Goal: Information Seeking & Learning: Learn about a topic

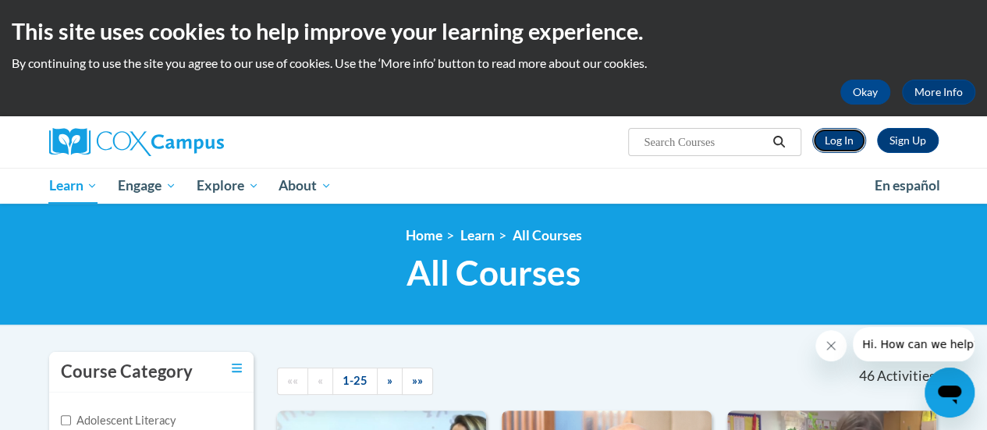
click at [841, 143] on link "Log In" at bounding box center [839, 140] width 54 height 25
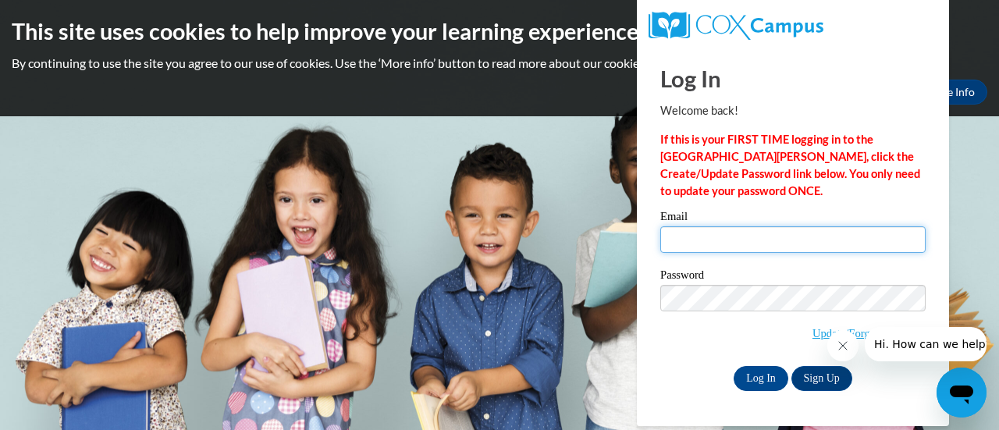
click at [717, 237] on input "Email" at bounding box center [792, 239] width 265 height 27
type input "hmickelson@altoona.k12.wi.us"
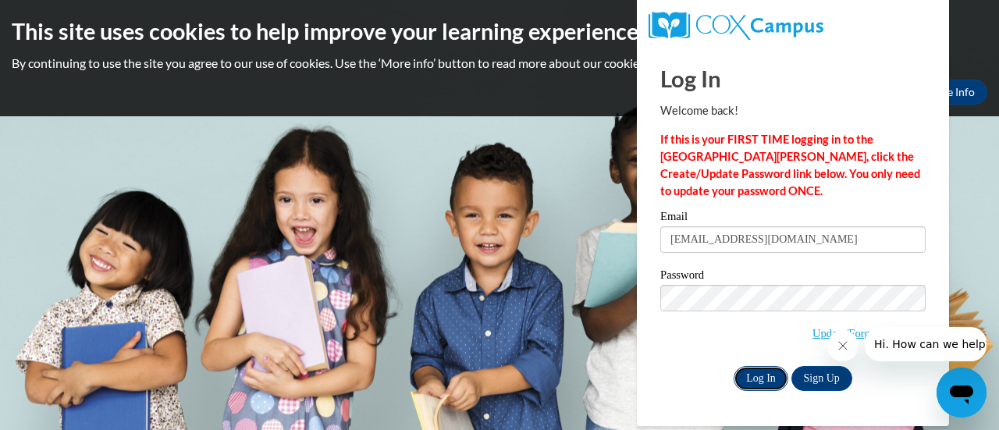
click at [753, 372] on input "Log In" at bounding box center [760, 378] width 55 height 25
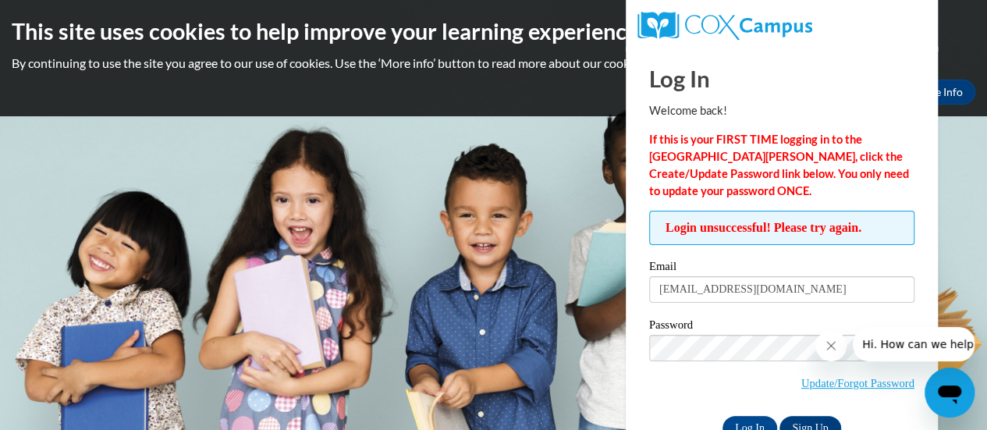
scroll to position [44, 0]
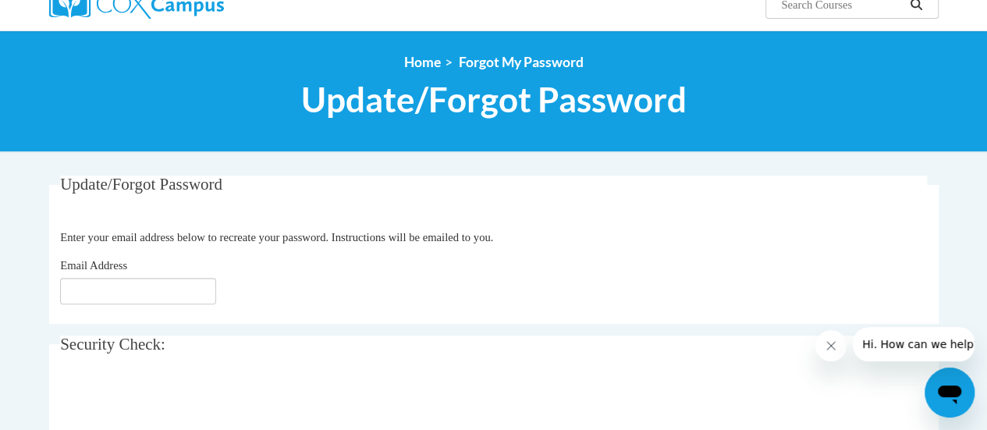
scroll to position [172, 0]
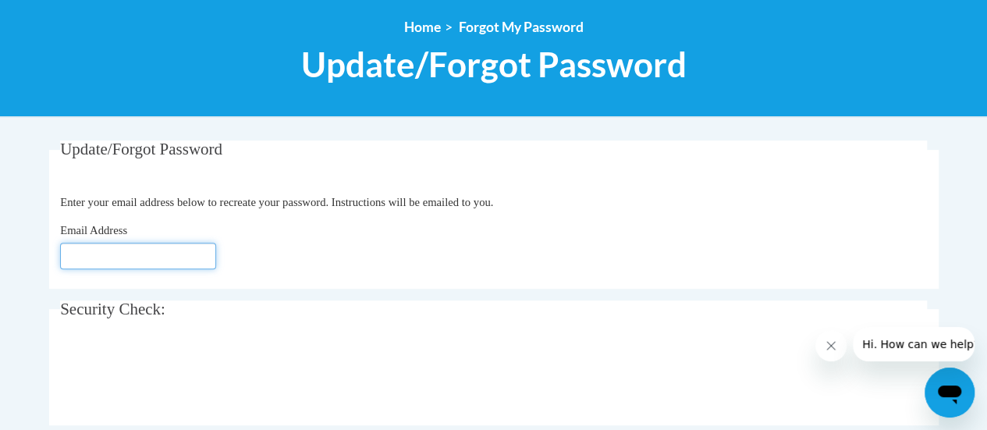
click at [132, 258] on input "Email Address" at bounding box center [138, 256] width 156 height 27
type input "hmickelson@altoona.k12.wi.us"
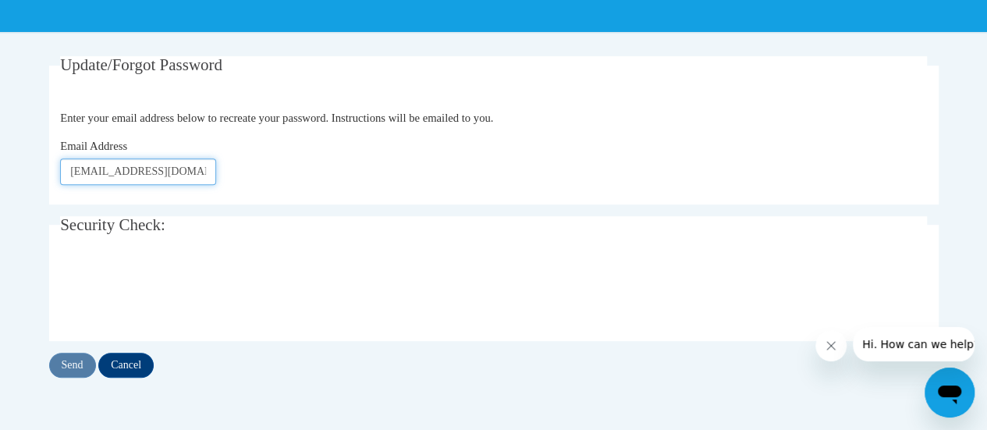
scroll to position [268, 0]
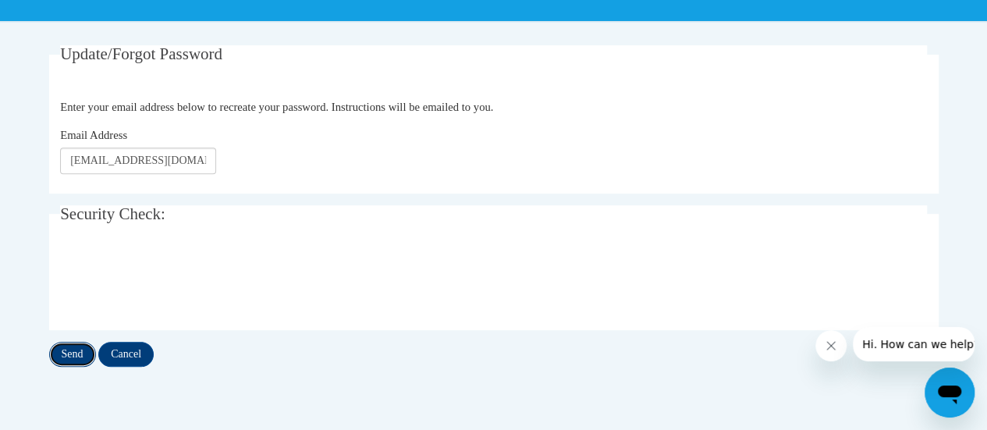
click at [76, 355] on input "Send" at bounding box center [72, 354] width 47 height 25
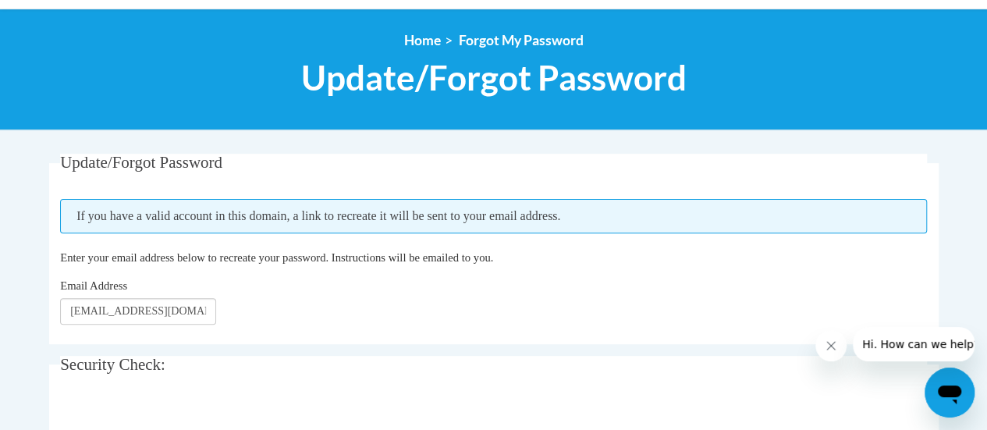
scroll to position [278, 0]
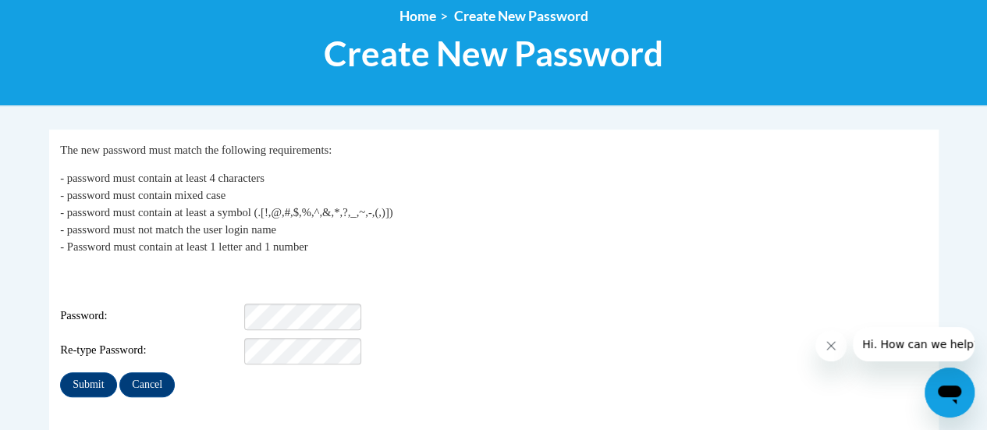
scroll to position [186, 0]
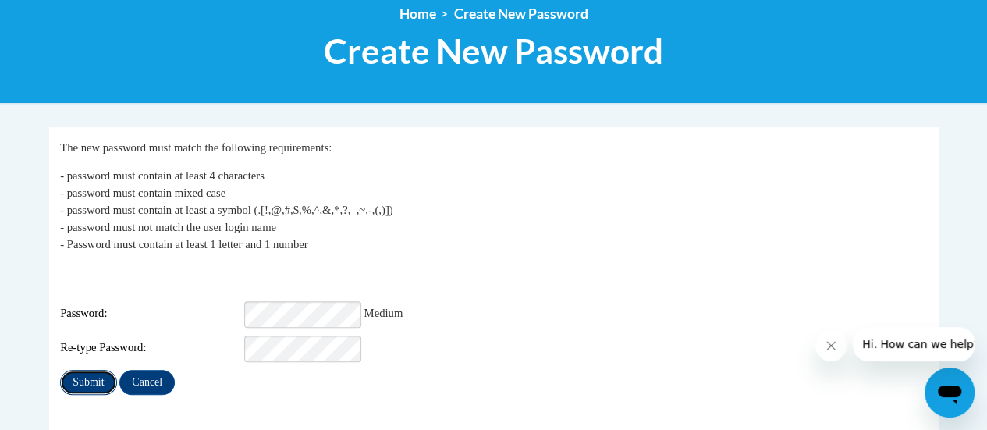
click at [92, 370] on input "Submit" at bounding box center [88, 382] width 56 height 25
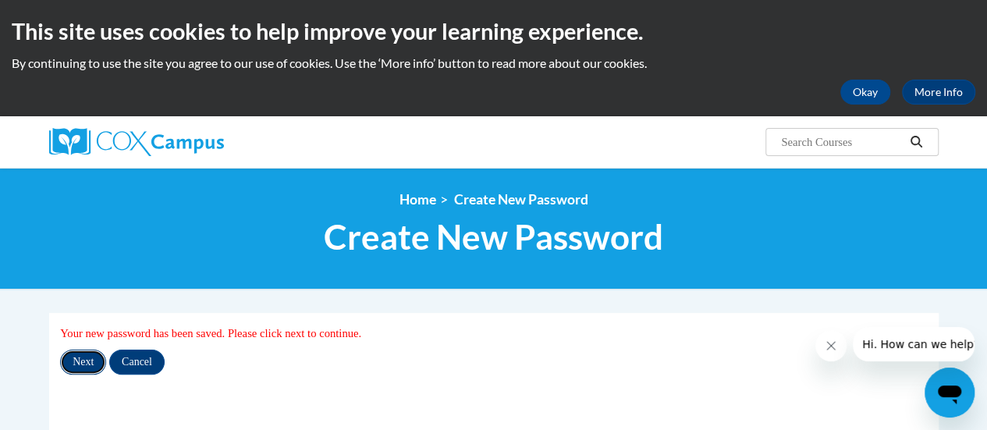
click at [80, 360] on input "Next" at bounding box center [83, 362] width 46 height 25
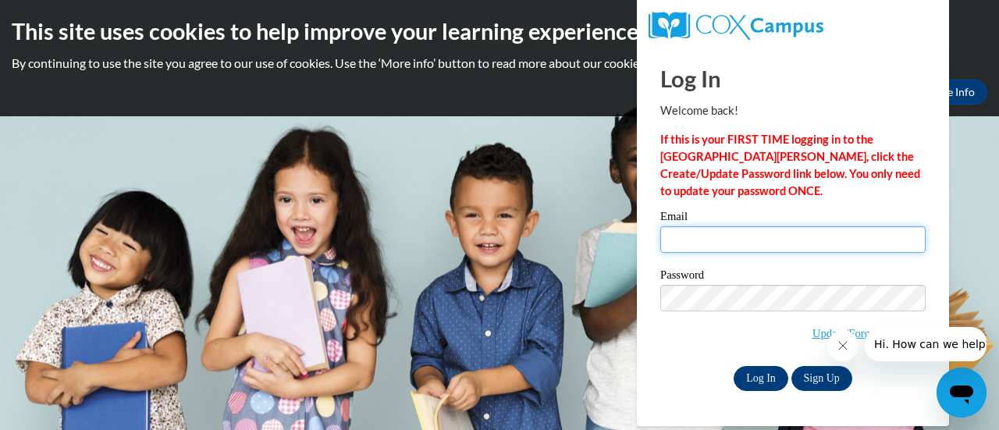
type input "[EMAIL_ADDRESS][DOMAIN_NAME]"
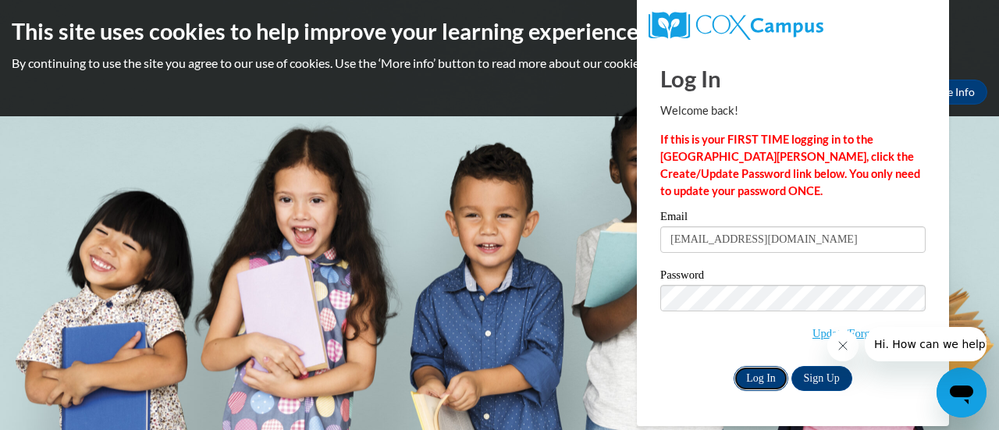
click at [765, 382] on input "Log In" at bounding box center [760, 378] width 55 height 25
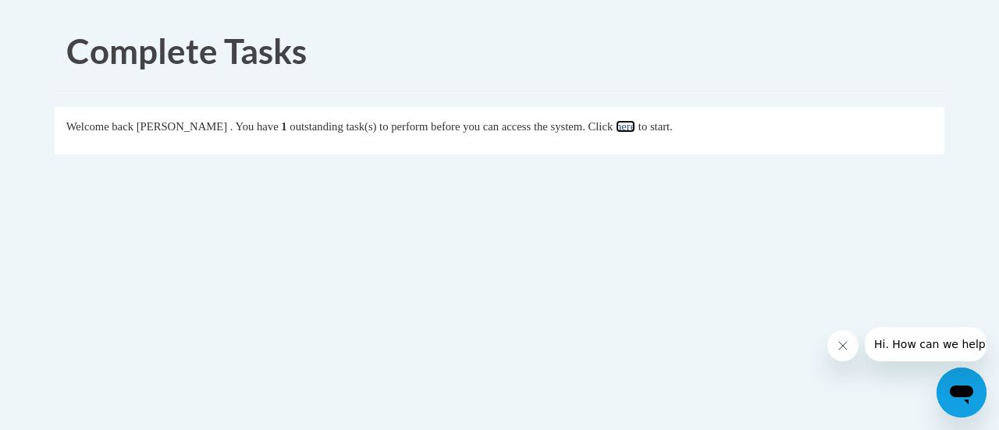
click at [635, 125] on link "here" at bounding box center [626, 126] width 20 height 12
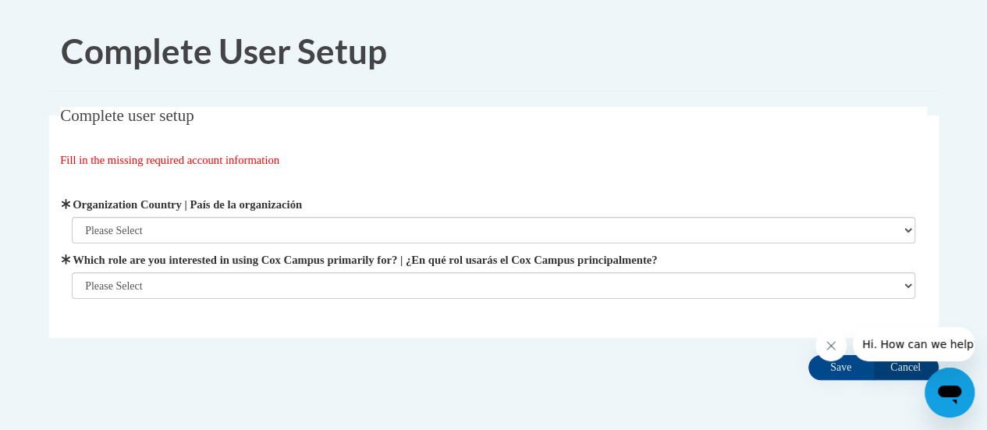
scroll to position [60, 0]
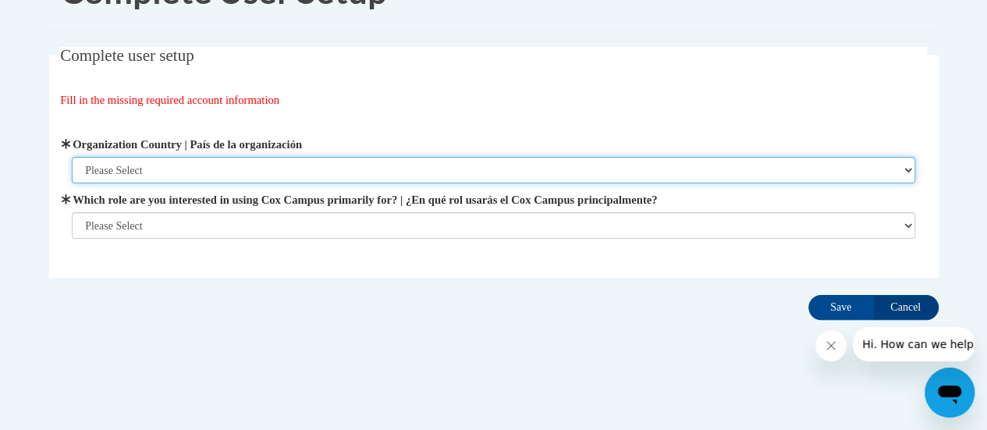
click at [271, 168] on select "Please Select United States | Estados Unidos Outside of the United States | Fue…" at bounding box center [493, 170] width 843 height 27
select select "ad49bcad-a171-4b2e-b99c-48b446064914"
click at [72, 157] on select "Please Select United States | Estados Unidos Outside of the United States | Fue…" at bounding box center [493, 170] width 843 height 27
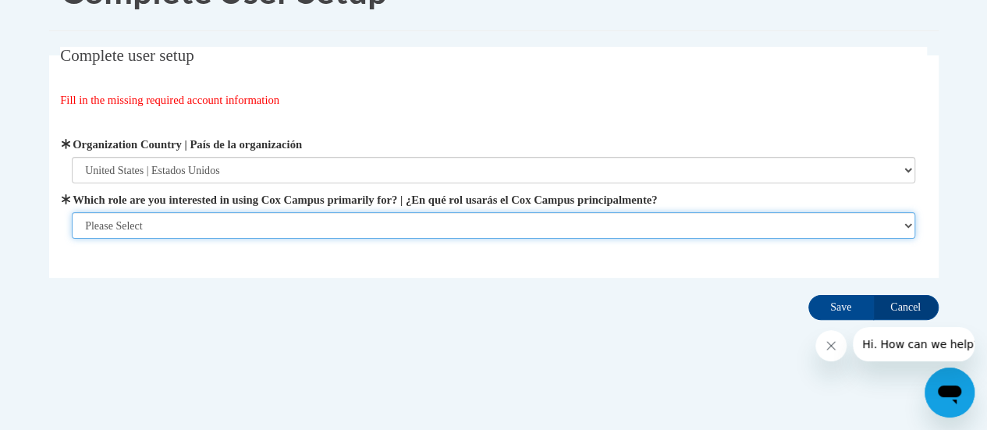
click at [265, 218] on select "Please Select College/University | Colegio/Universidad Community/Nonprofit Part…" at bounding box center [493, 225] width 843 height 27
select select "fbf2d438-af2f-41f8-98f1-81c410e29de3"
click at [72, 239] on select "Please Select College/University | Colegio/Universidad Community/Nonprofit Part…" at bounding box center [493, 225] width 843 height 27
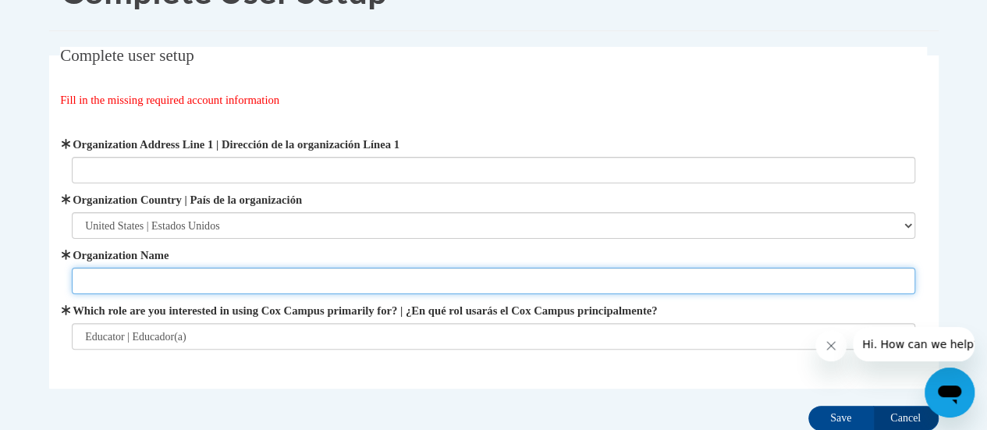
click at [331, 272] on input "Organization Name" at bounding box center [493, 281] width 843 height 27
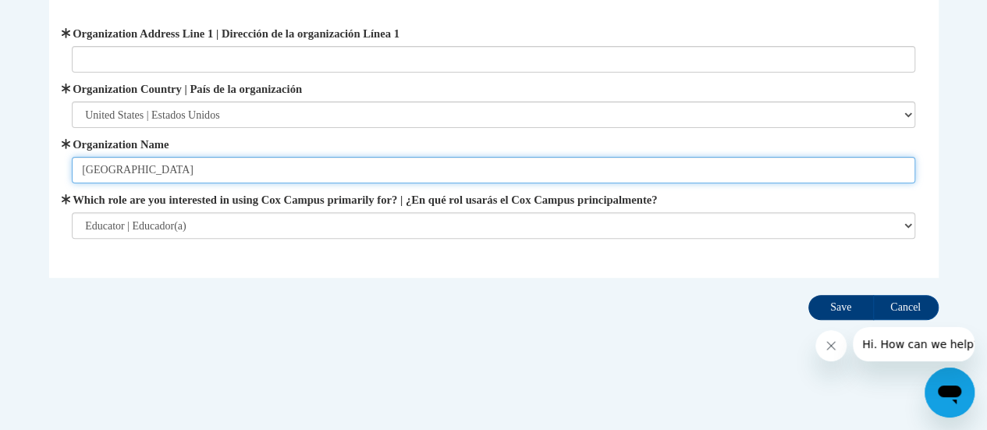
type input "Altoona School District"
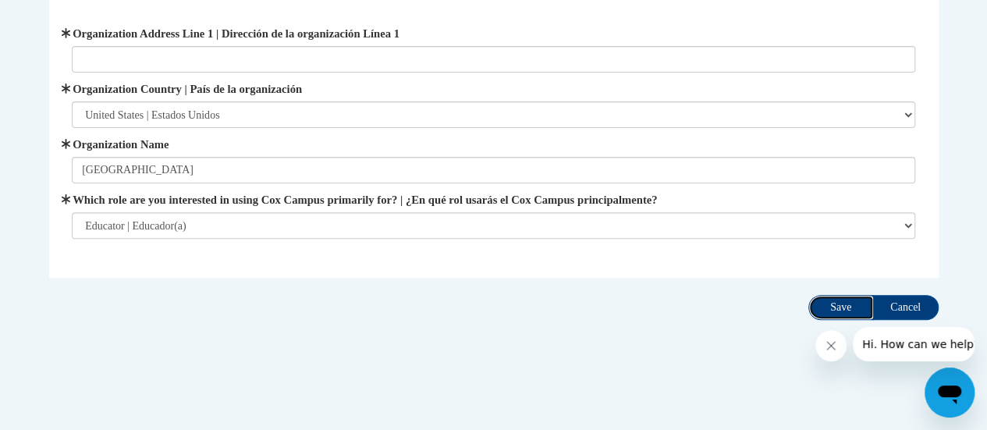
click at [841, 302] on input "Save" at bounding box center [841, 307] width 66 height 25
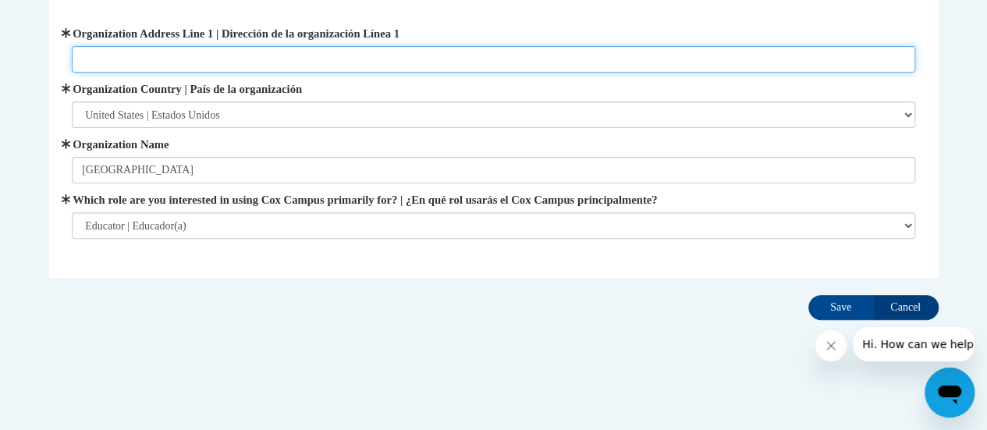
click at [173, 59] on input "Organization Address Line 1 | Dirección de la organización Línea 1" at bounding box center [493, 59] width 843 height 27
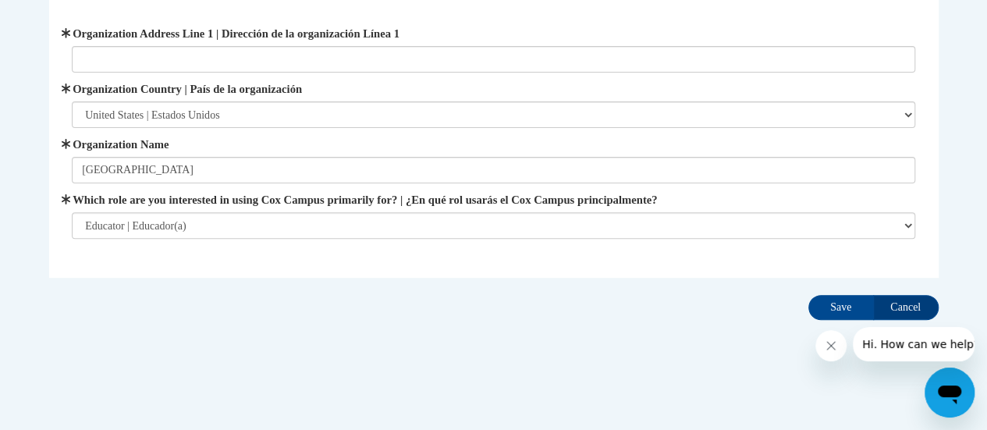
click at [189, 152] on span "Organization Name Altoona School District" at bounding box center [493, 160] width 843 height 48
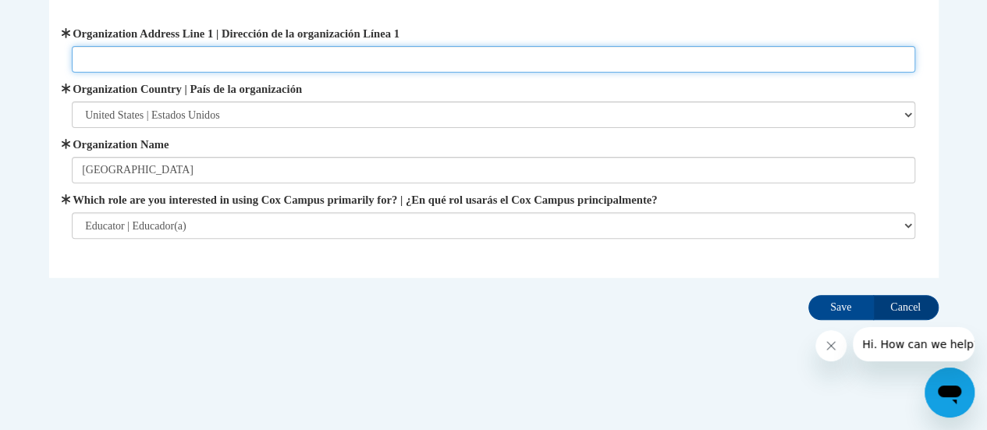
click at [123, 63] on input "Organization Address Line 1 | Dirección de la organización Línea 1" at bounding box center [493, 59] width 843 height 27
type input "157 Bartlett Avenue"
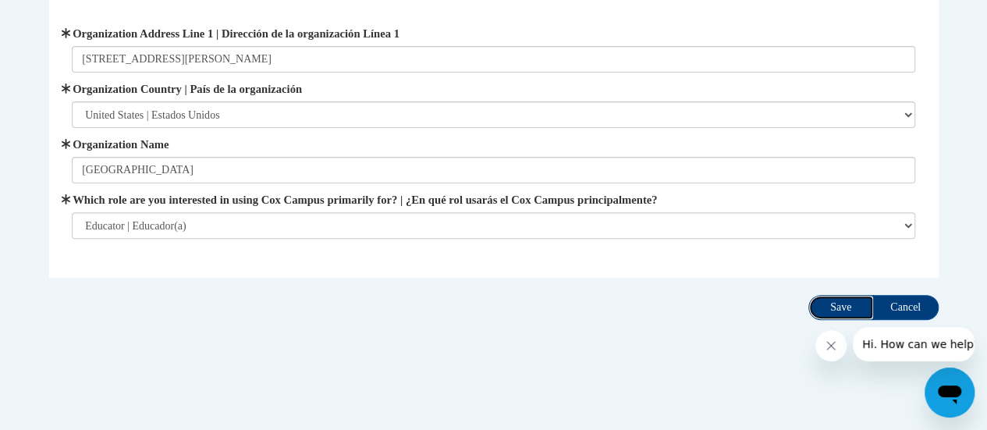
click at [847, 307] on input "Save" at bounding box center [841, 307] width 66 height 25
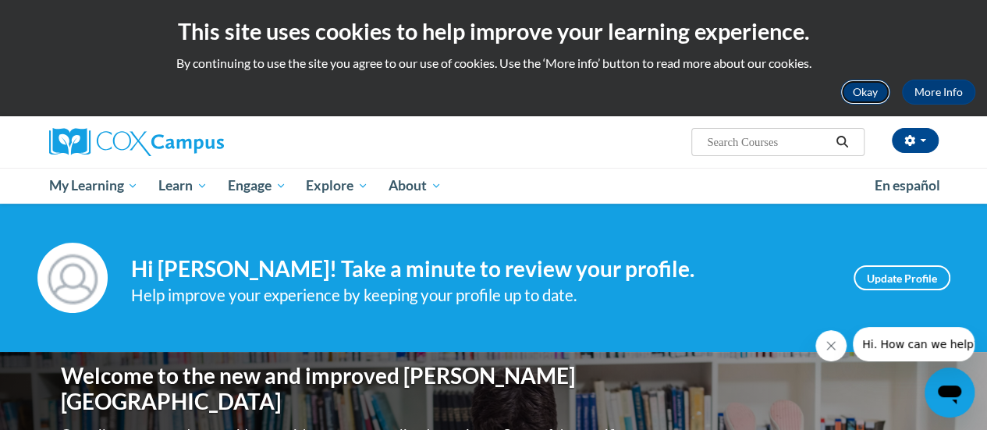
click at [864, 88] on button "Okay" at bounding box center [865, 92] width 50 height 25
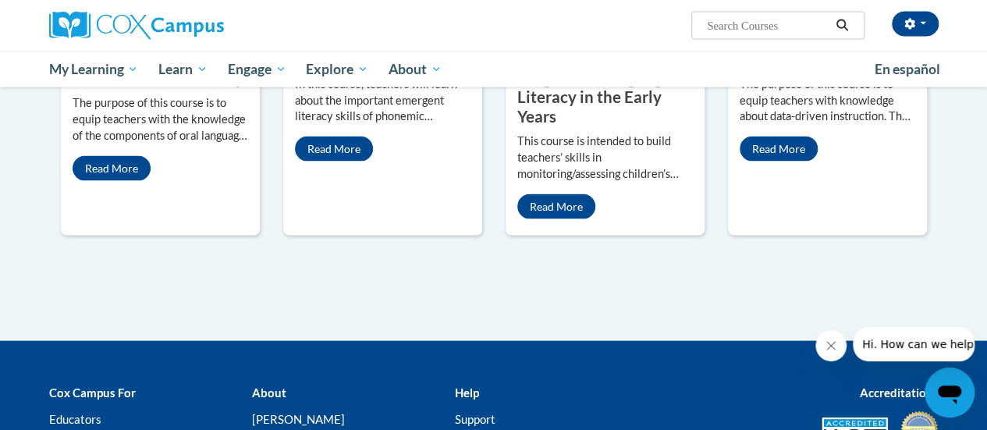
scroll to position [1483, 0]
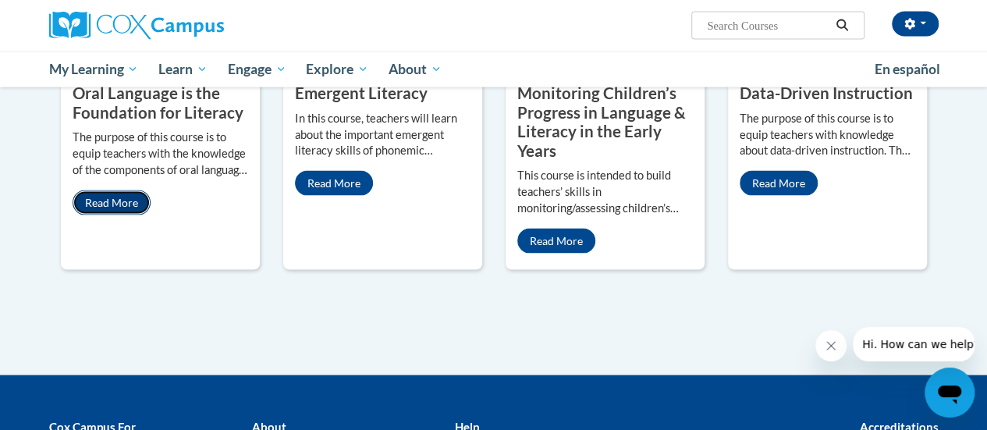
click at [126, 190] on link "Read More" at bounding box center [112, 202] width 78 height 25
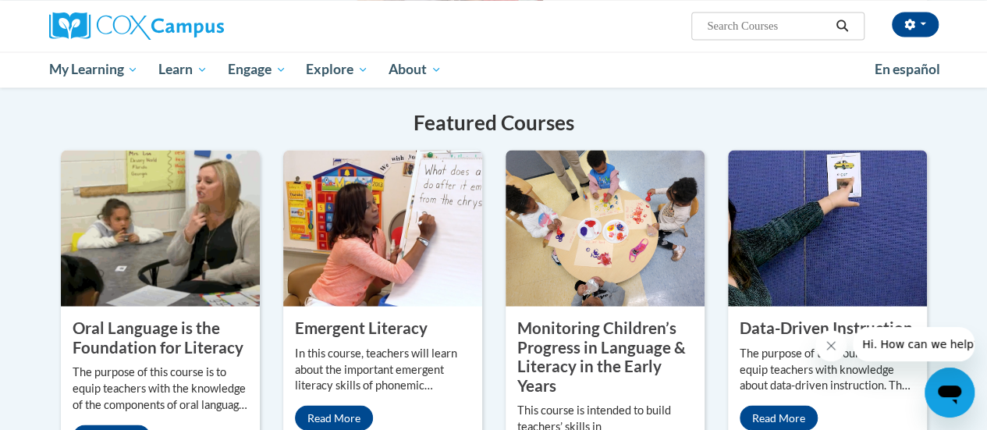
scroll to position [1255, 0]
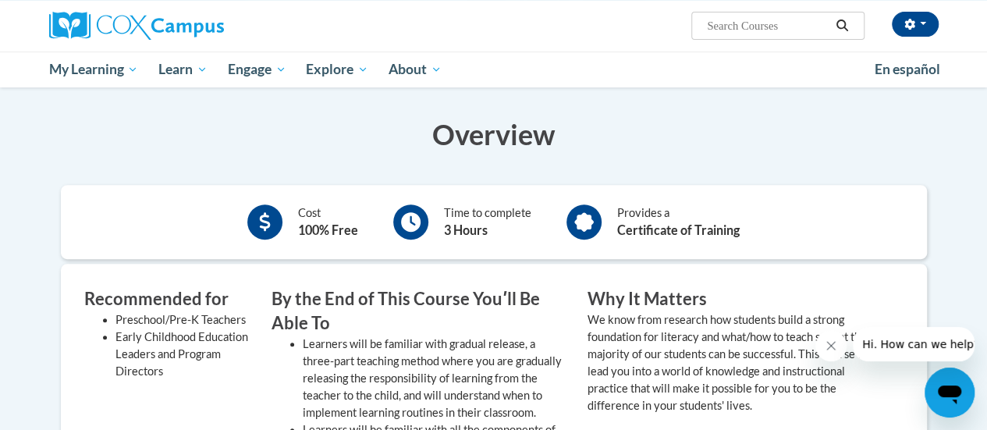
scroll to position [294, 0]
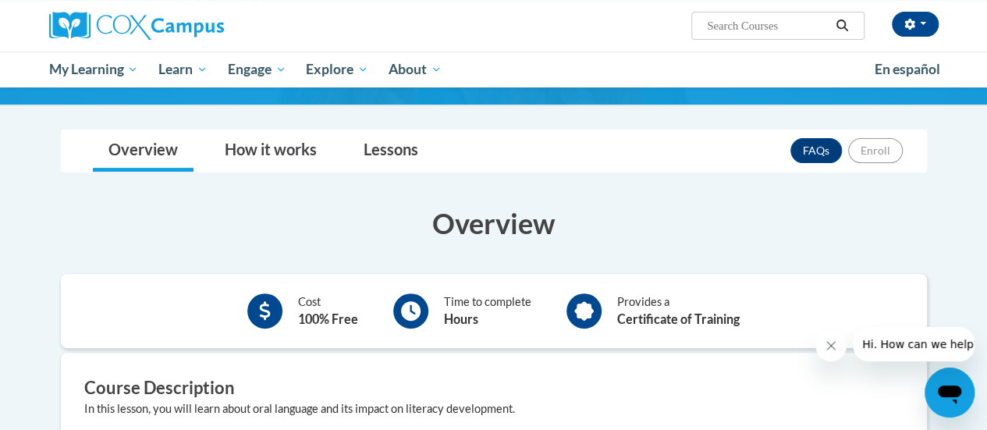
scroll to position [142, 0]
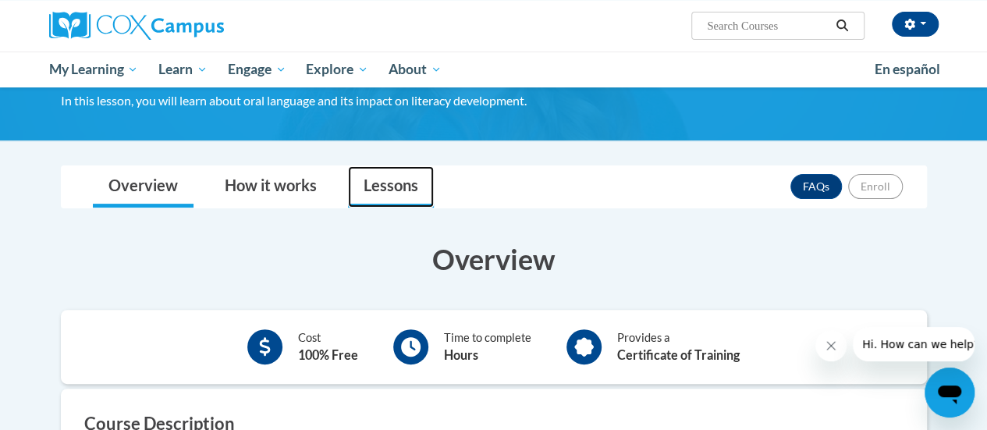
click at [401, 186] on link "Lessons" at bounding box center [391, 186] width 86 height 41
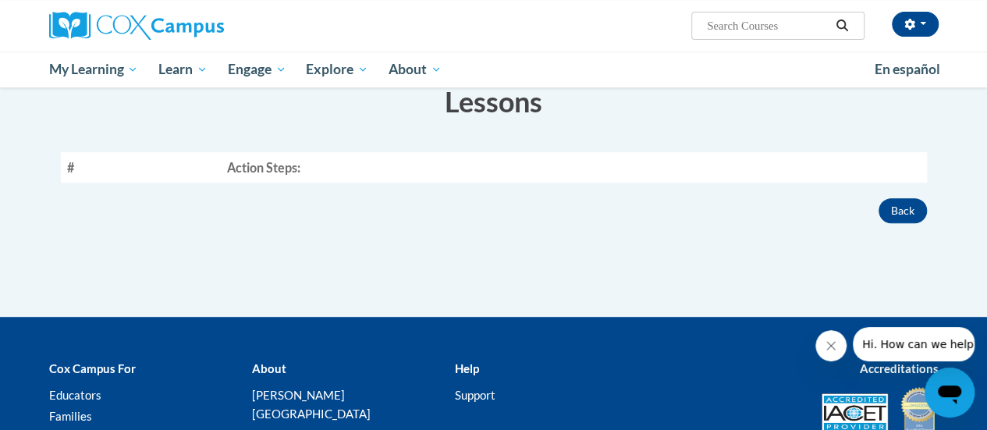
scroll to position [304, 0]
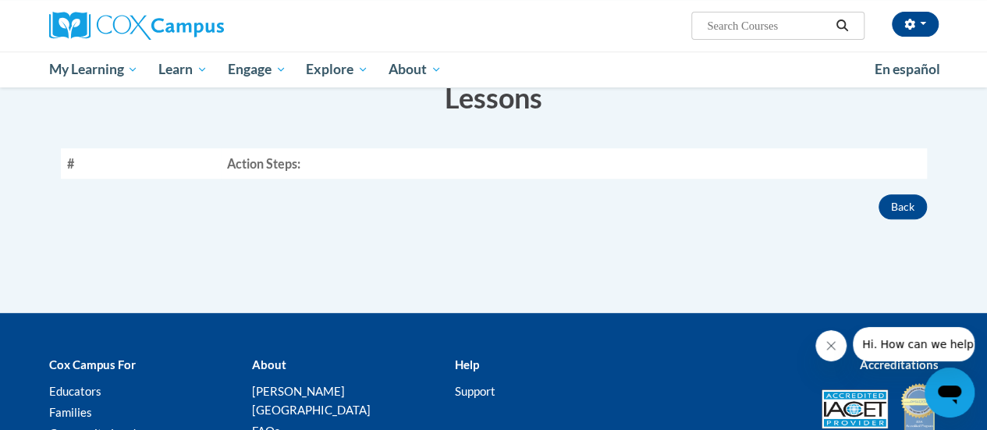
click at [419, 164] on th "Action Steps:" at bounding box center [573, 163] width 705 height 30
click at [890, 206] on button "Back" at bounding box center [903, 206] width 48 height 25
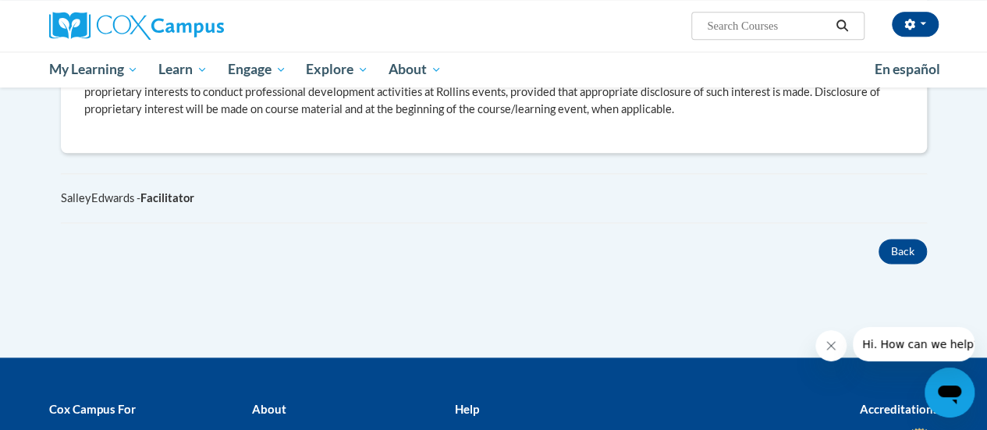
scroll to position [881, 0]
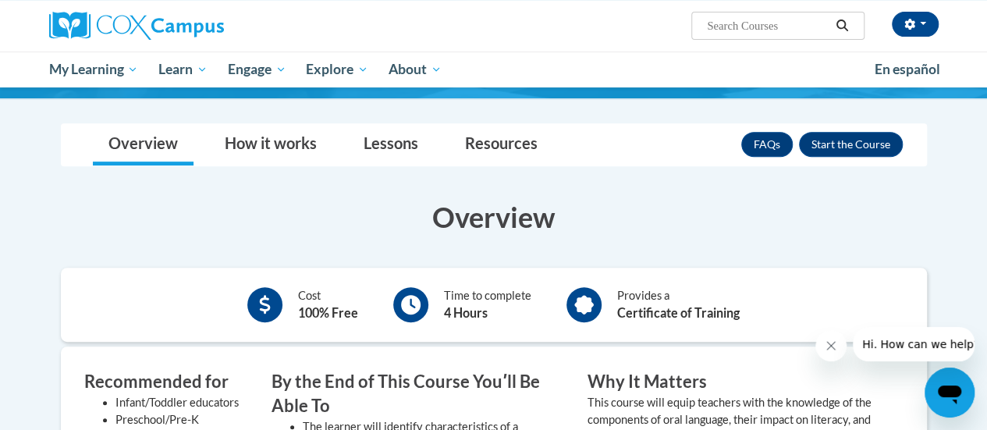
scroll to position [247, 0]
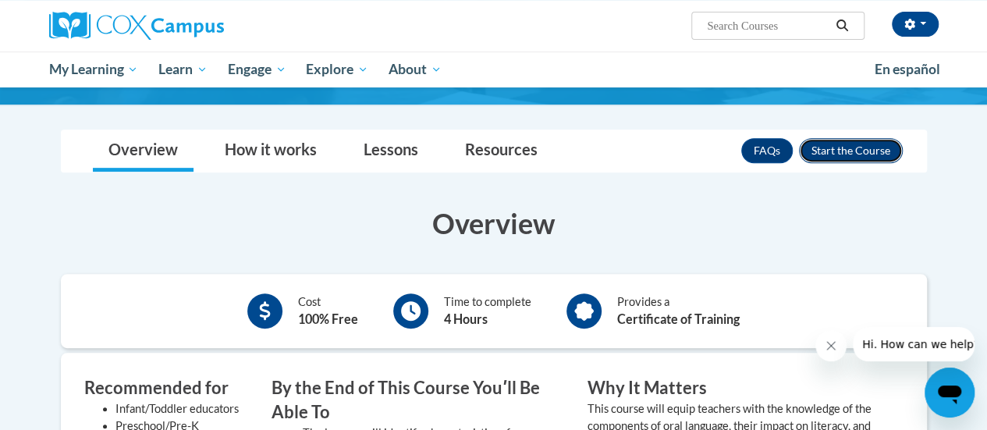
click at [875, 141] on button "Enroll" at bounding box center [851, 150] width 104 height 25
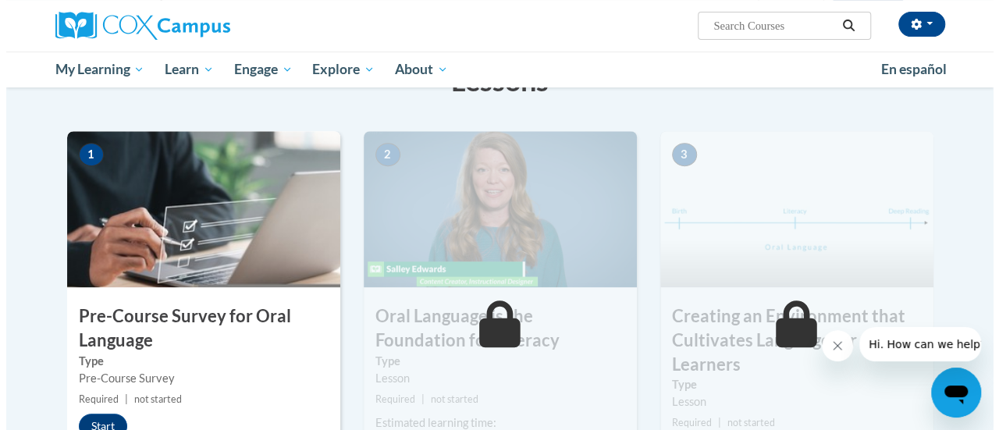
scroll to position [469, 0]
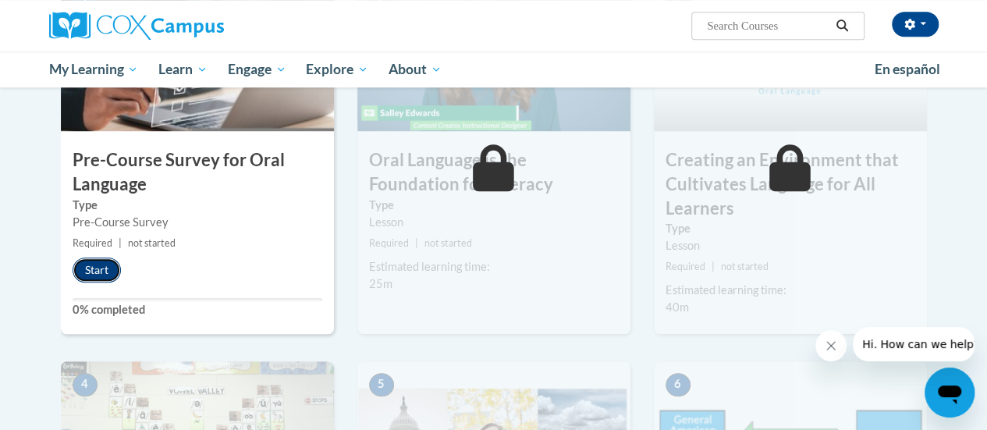
click at [92, 271] on button "Start" at bounding box center [97, 269] width 48 height 25
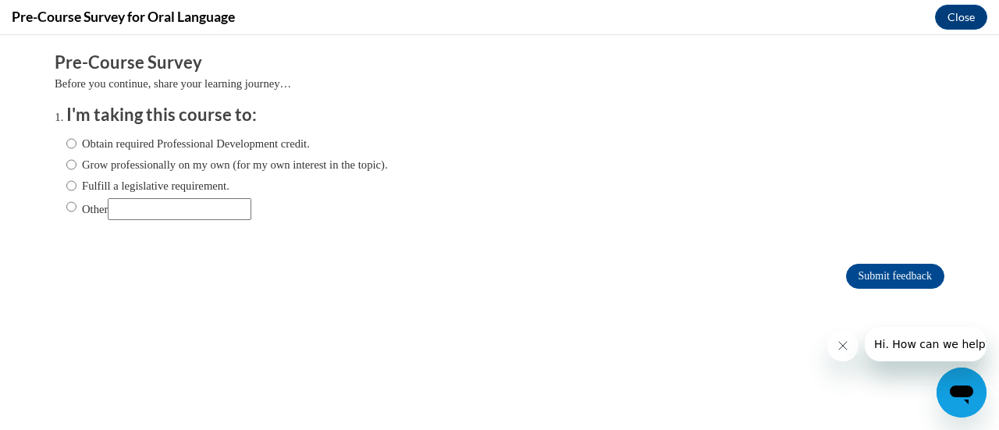
scroll to position [0, 0]
click at [66, 184] on input "Fulfill a legislative requirement." at bounding box center [71, 185] width 10 height 17
radio input "true"
click at [862, 273] on input "Submit feedback" at bounding box center [895, 276] width 98 height 25
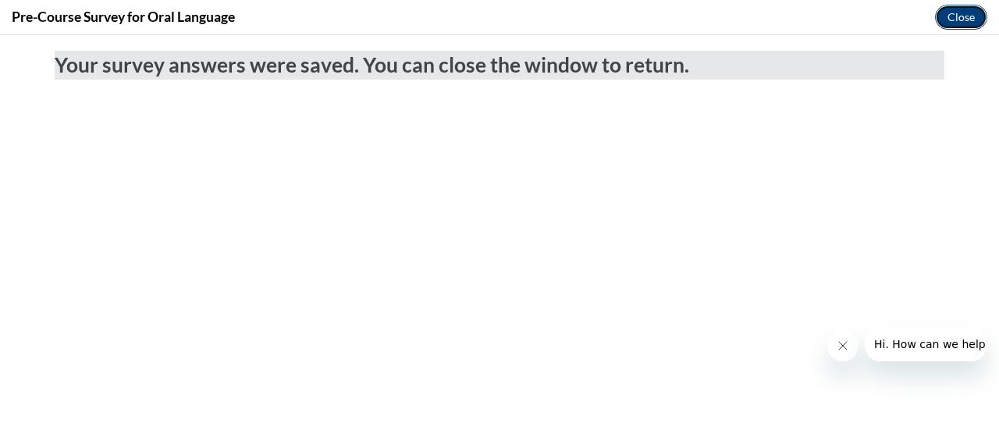
click at [962, 15] on button "Close" at bounding box center [961, 17] width 52 height 25
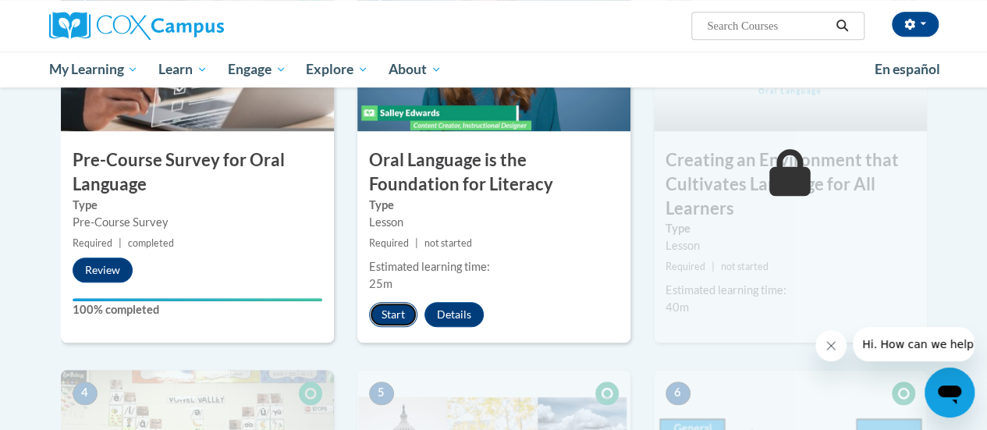
click at [392, 311] on button "Start" at bounding box center [393, 314] width 48 height 25
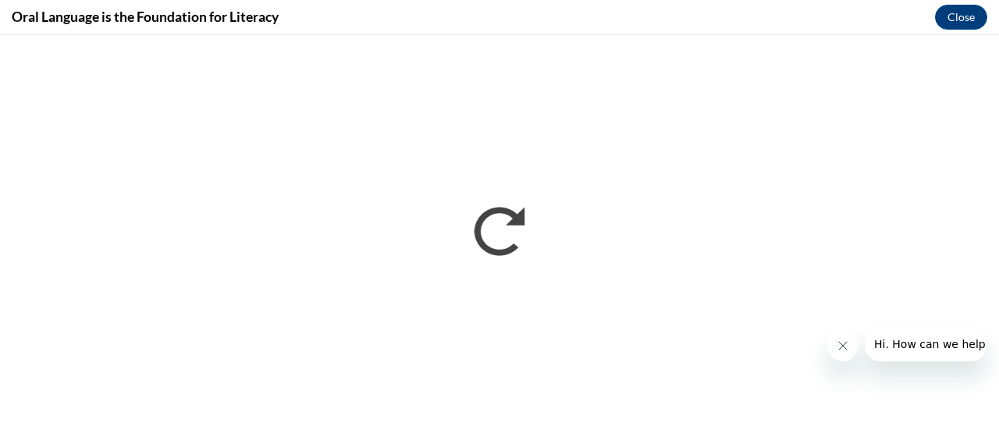
click at [838, 346] on icon "Close message from company" at bounding box center [842, 345] width 12 height 12
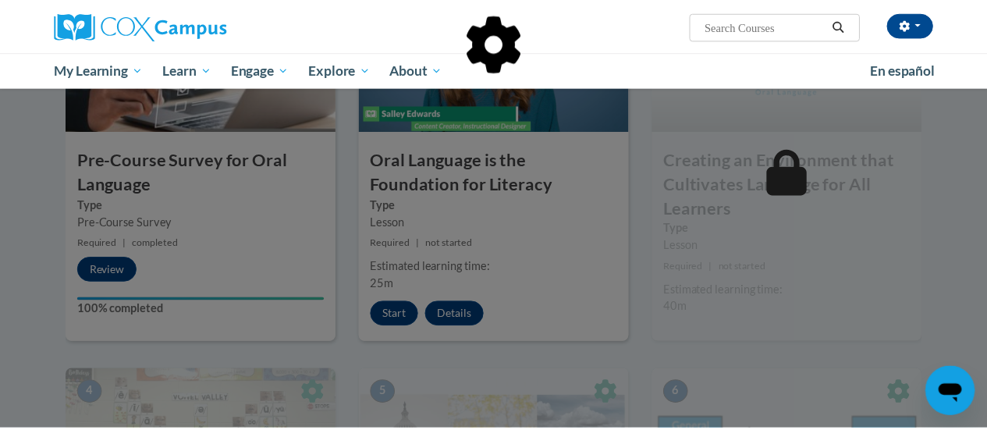
scroll to position [499, 0]
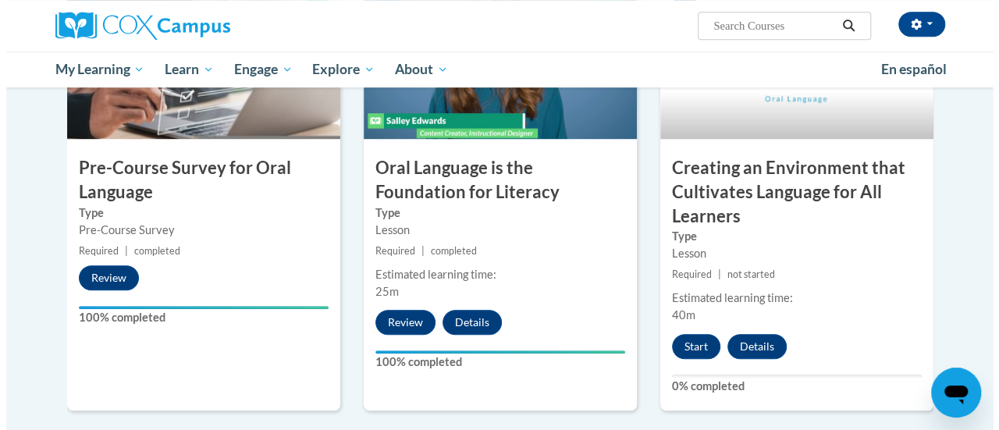
scroll to position [460, 0]
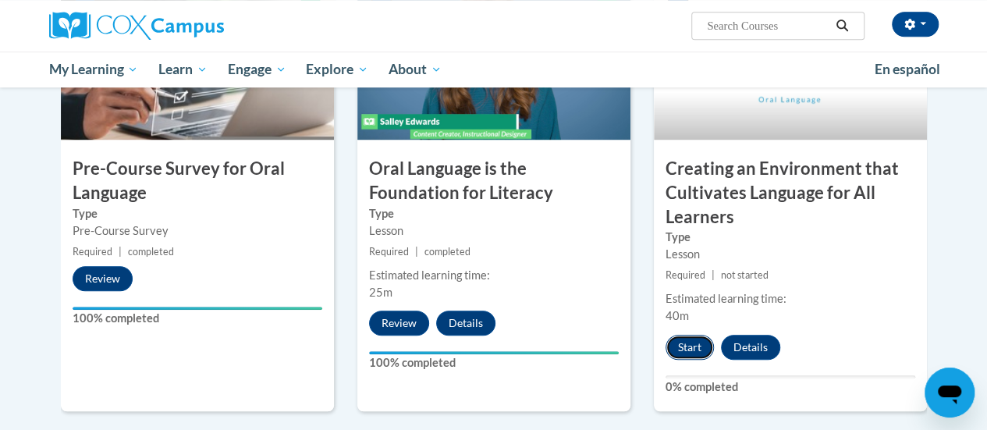
click at [691, 348] on button "Start" at bounding box center [690, 347] width 48 height 25
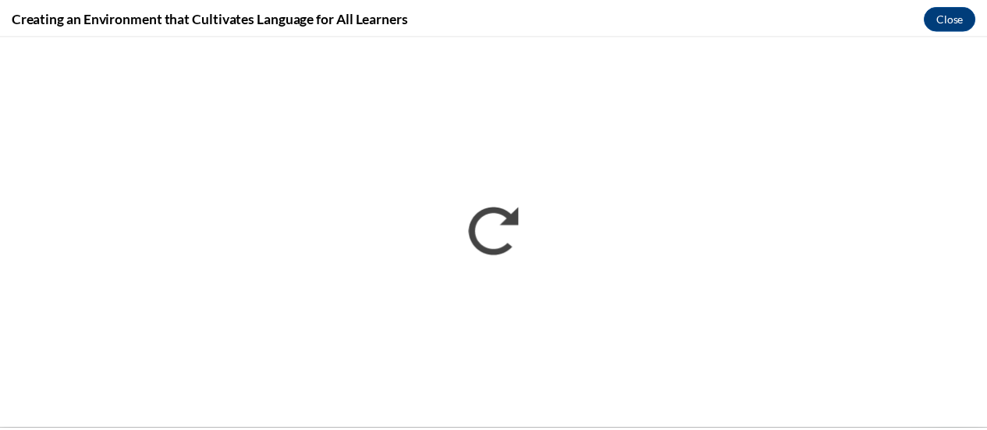
scroll to position [0, 0]
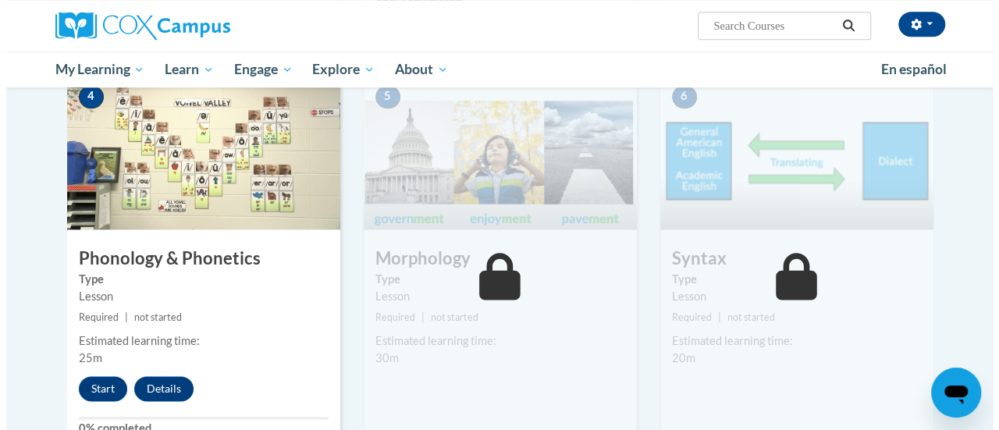
scroll to position [999, 0]
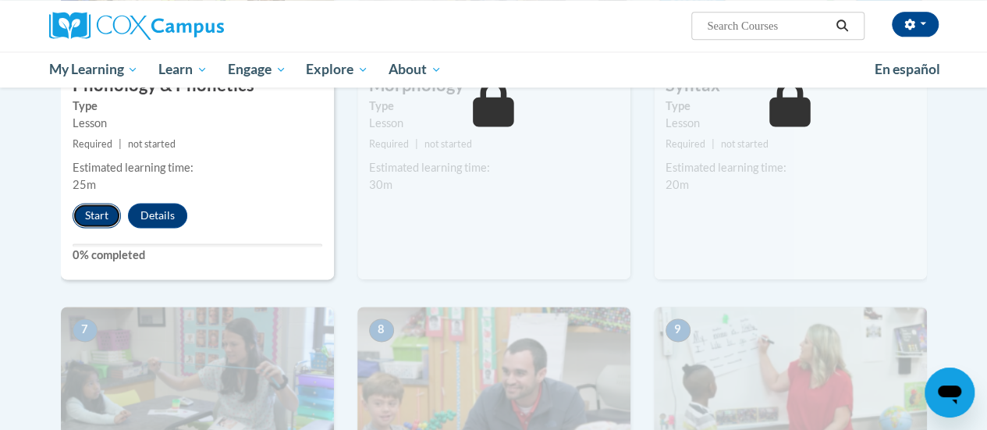
click at [98, 215] on button "Start" at bounding box center [97, 215] width 48 height 25
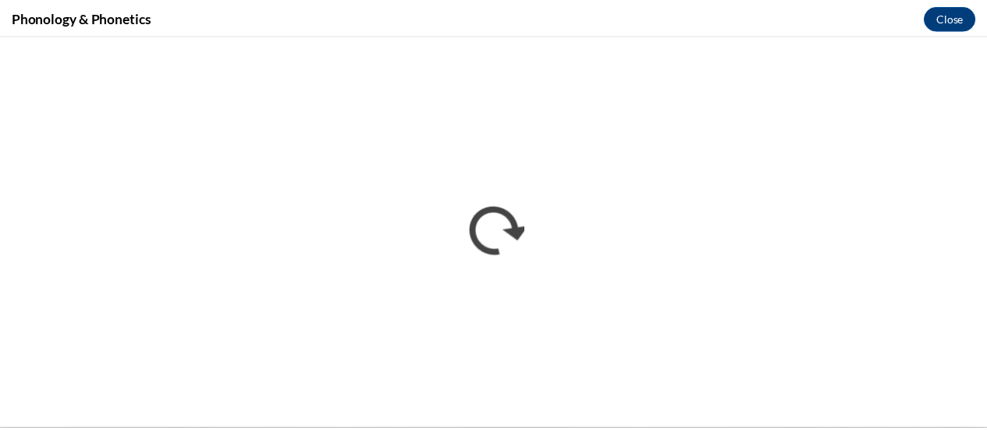
scroll to position [0, 0]
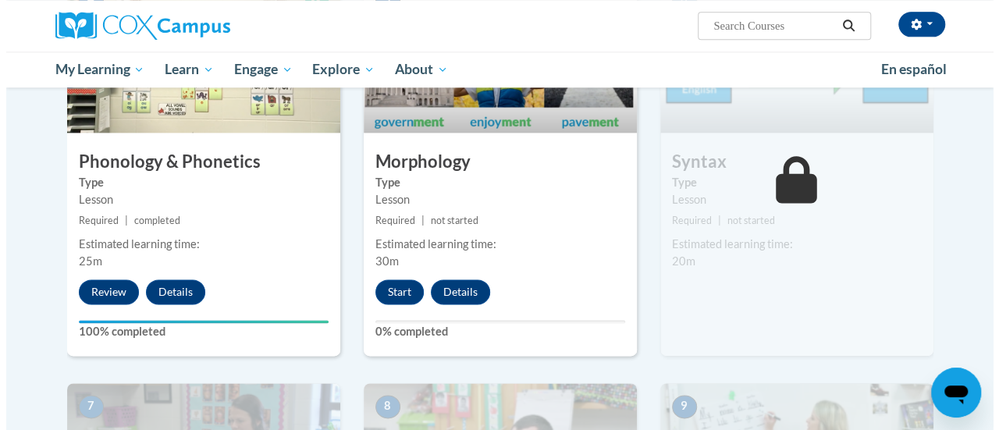
scroll to position [915, 0]
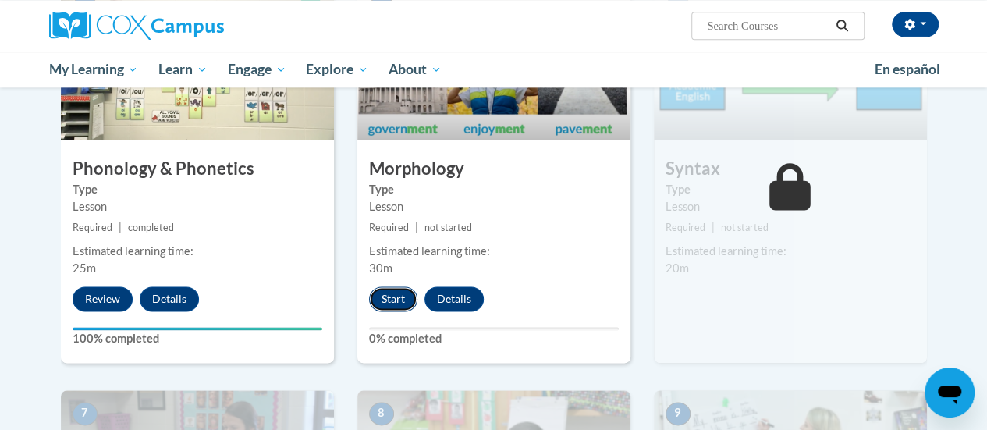
click at [378, 297] on button "Start" at bounding box center [393, 298] width 48 height 25
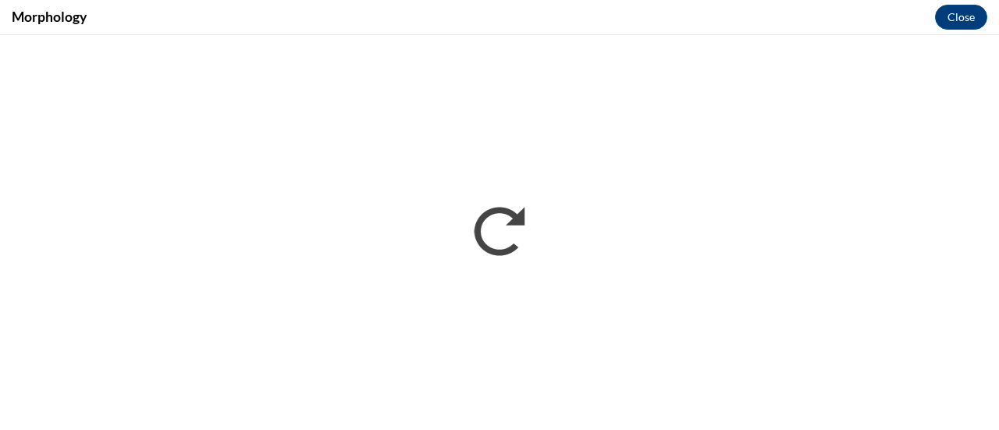
scroll to position [0, 0]
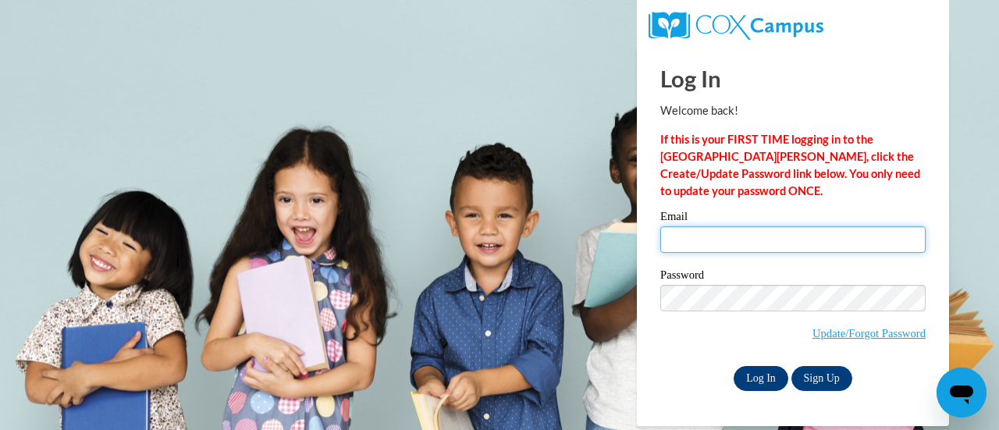
type input "[EMAIL_ADDRESS][DOMAIN_NAME]"
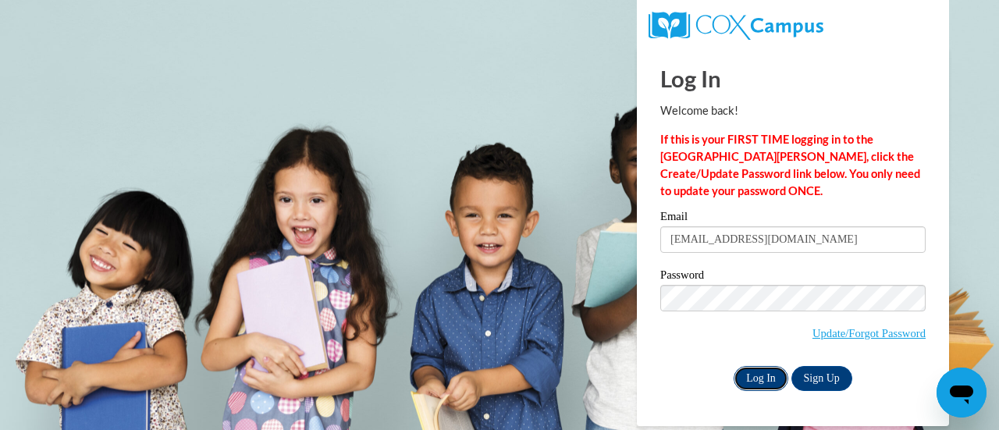
click at [765, 377] on input "Log In" at bounding box center [760, 378] width 55 height 25
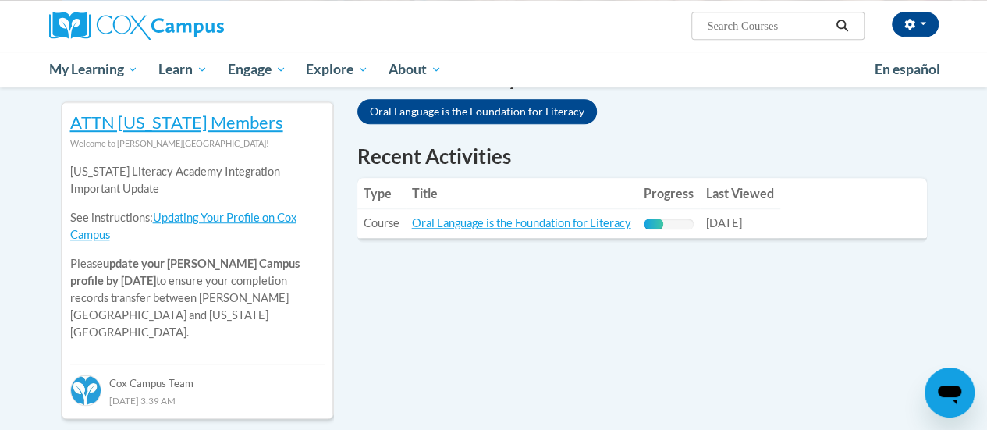
scroll to position [509, 0]
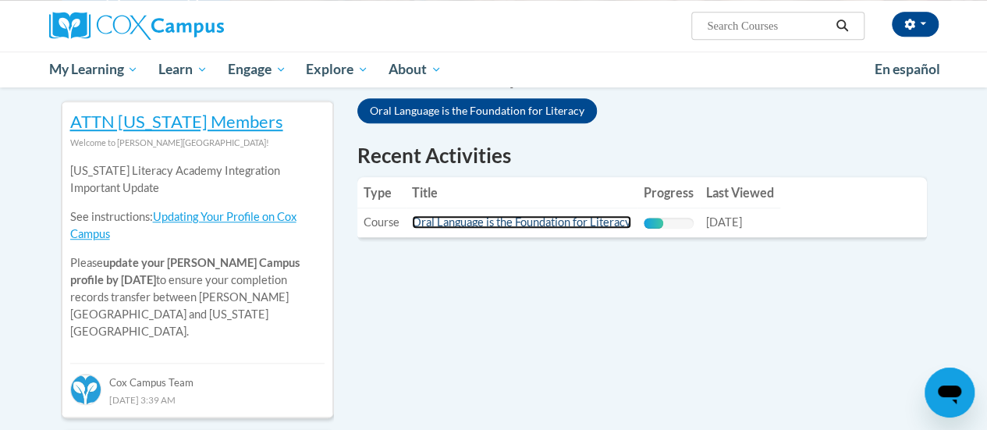
click at [508, 221] on link "Oral Language is the Foundation for Literacy" at bounding box center [521, 221] width 219 height 13
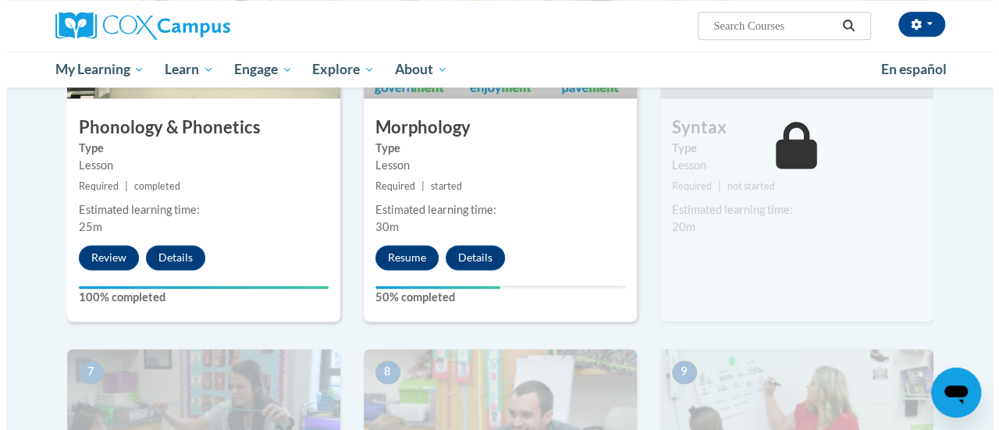
scroll to position [968, 0]
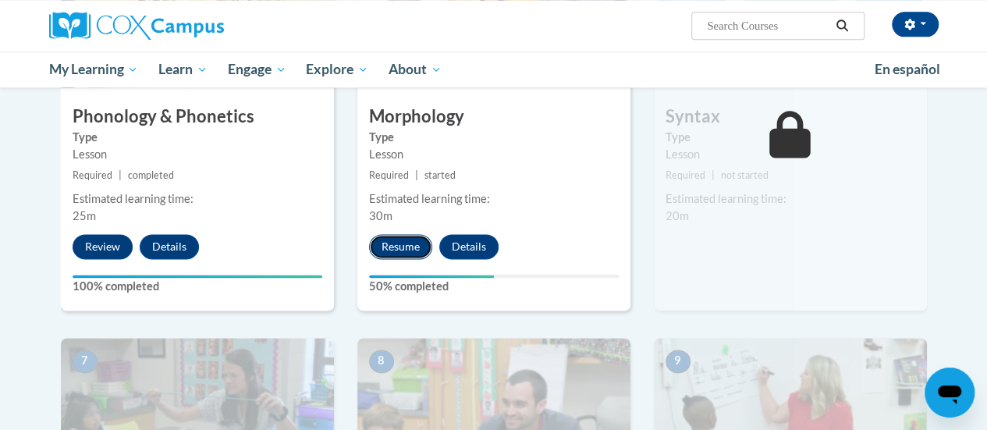
click at [402, 247] on button "Resume" at bounding box center [400, 246] width 63 height 25
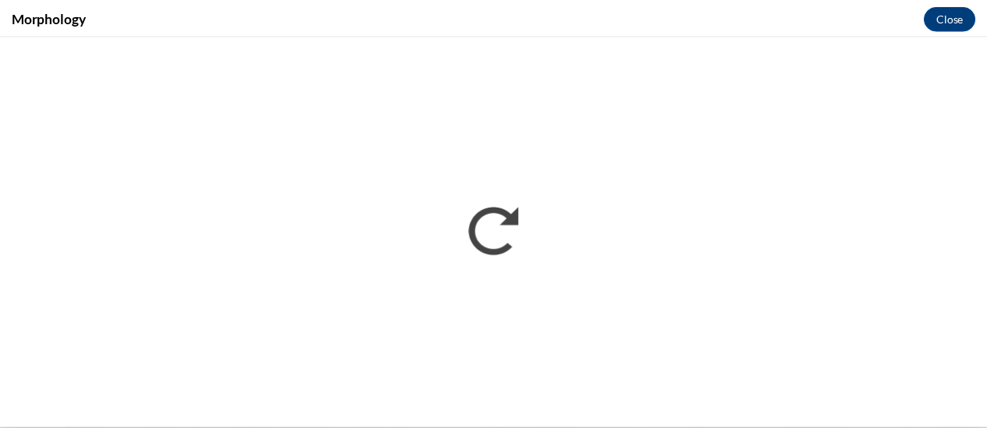
scroll to position [0, 0]
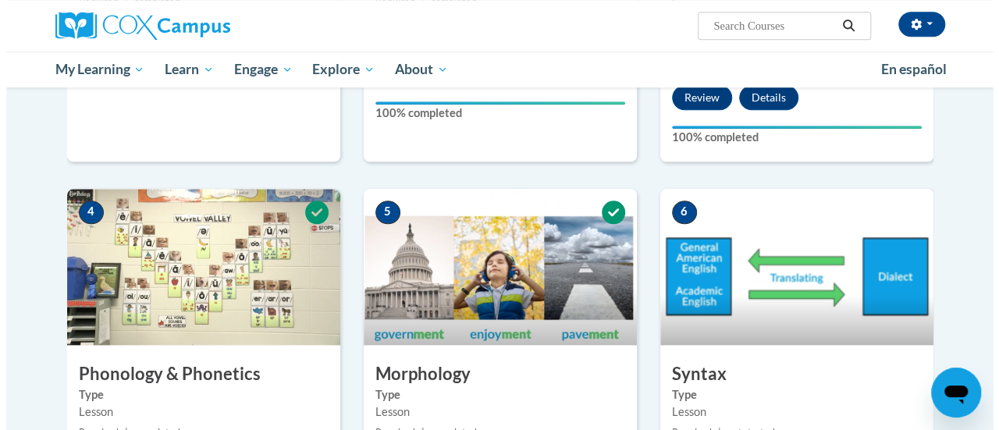
scroll to position [925, 0]
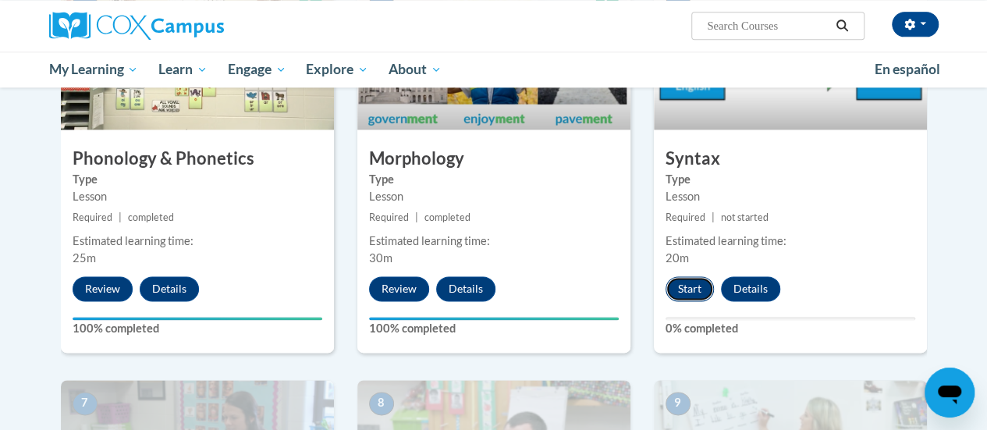
click at [690, 291] on button "Start" at bounding box center [690, 288] width 48 height 25
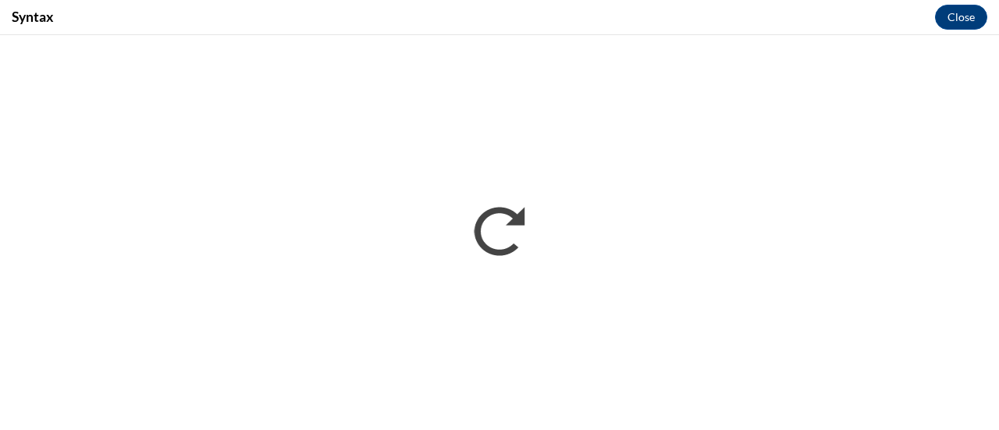
scroll to position [0, 0]
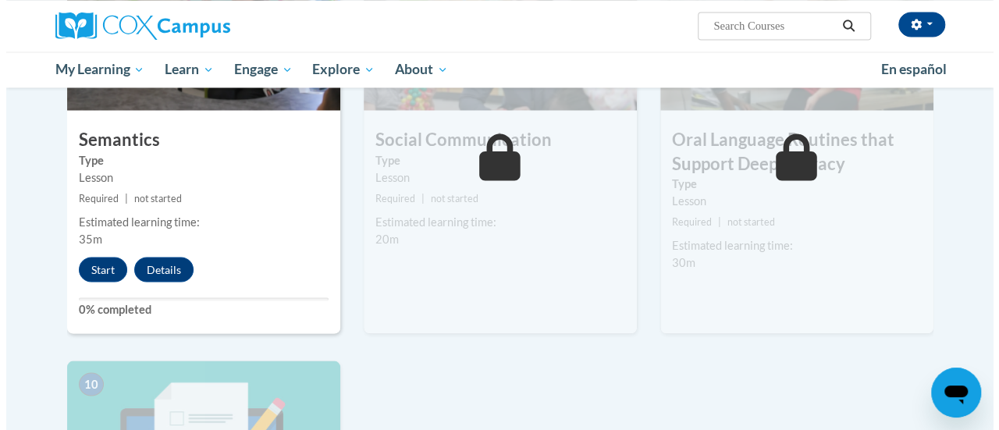
scroll to position [1355, 0]
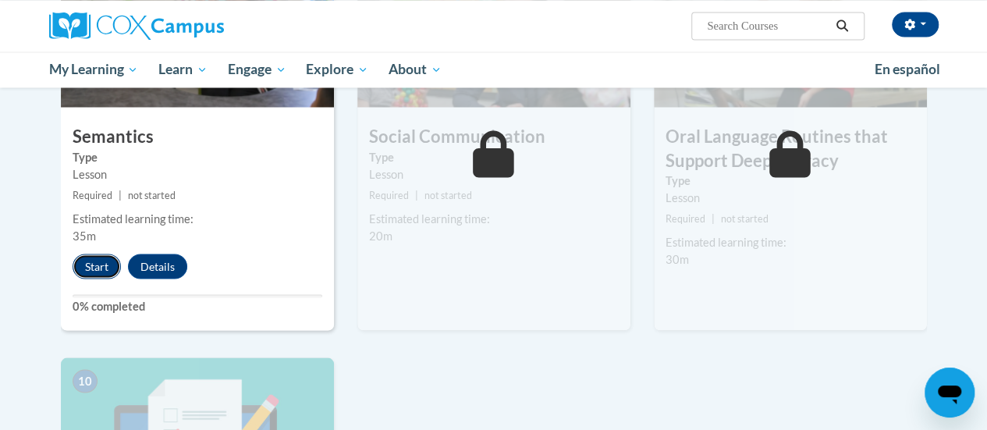
click at [98, 269] on button "Start" at bounding box center [97, 266] width 48 height 25
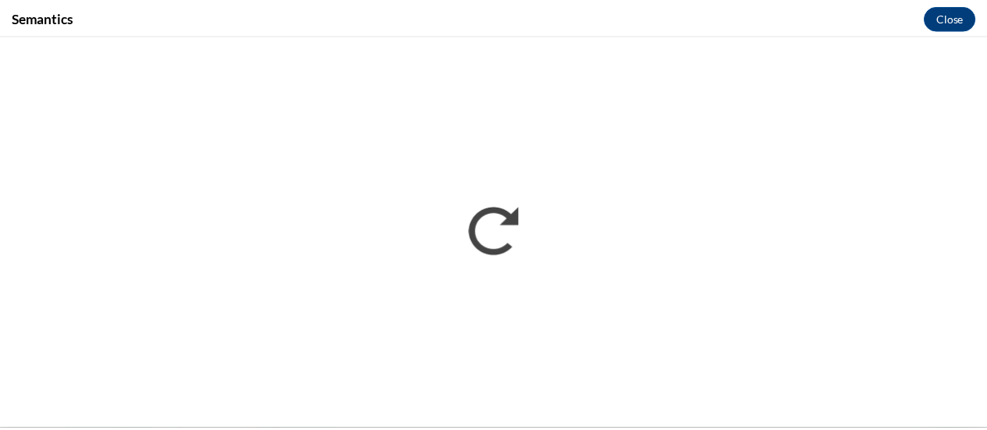
scroll to position [0, 0]
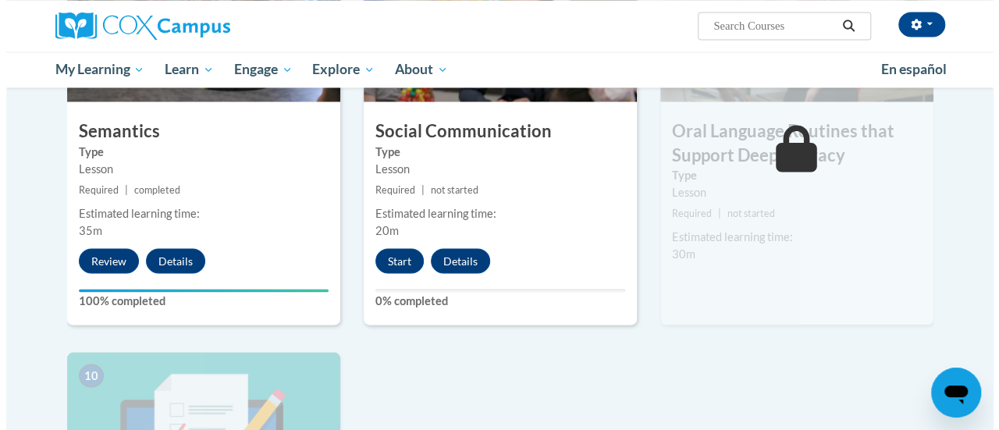
scroll to position [1359, 0]
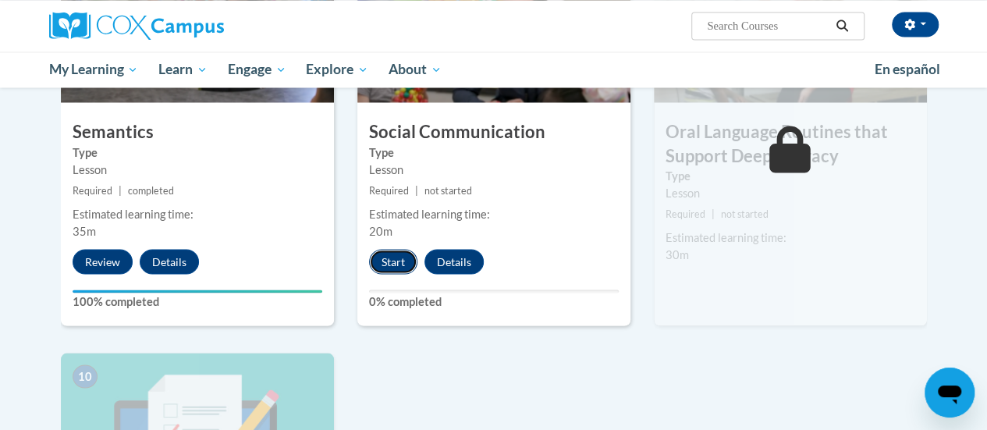
click at [396, 254] on button "Start" at bounding box center [393, 261] width 48 height 25
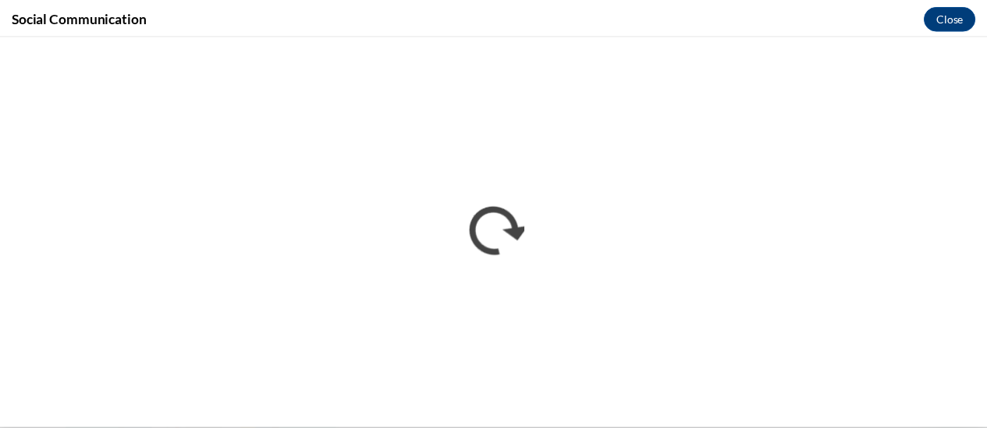
scroll to position [0, 0]
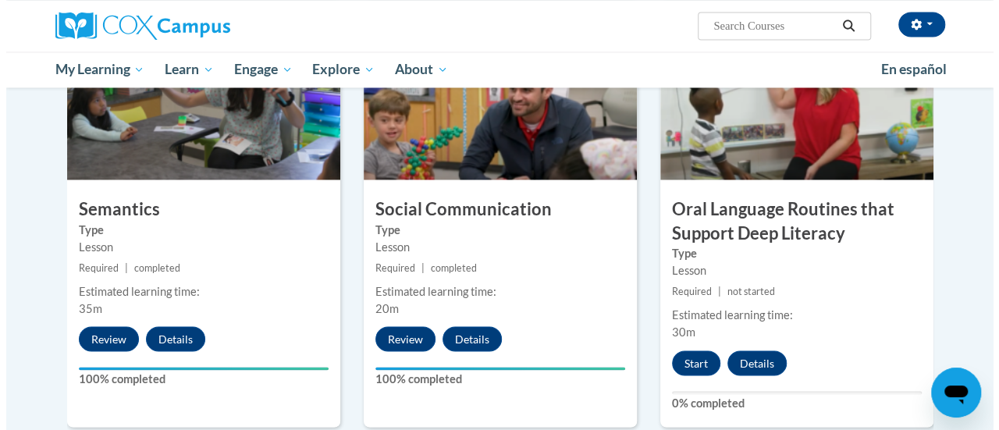
scroll to position [1280, 0]
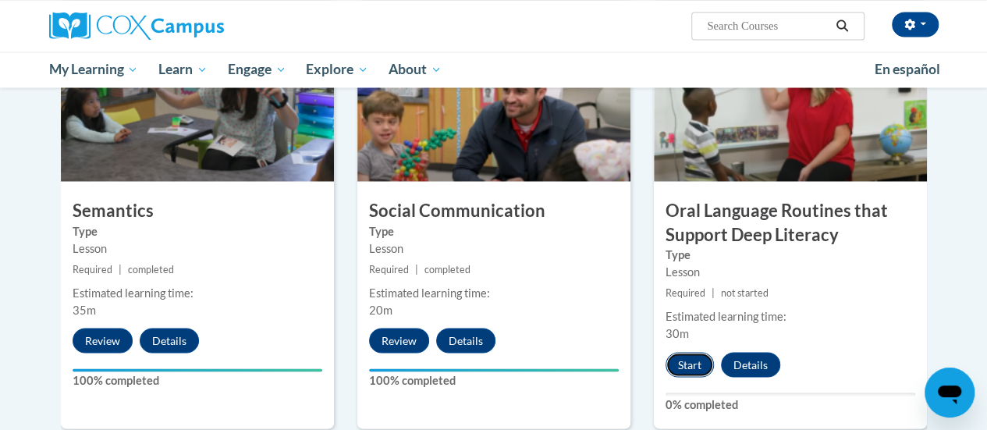
click at [687, 358] on button "Start" at bounding box center [690, 364] width 48 height 25
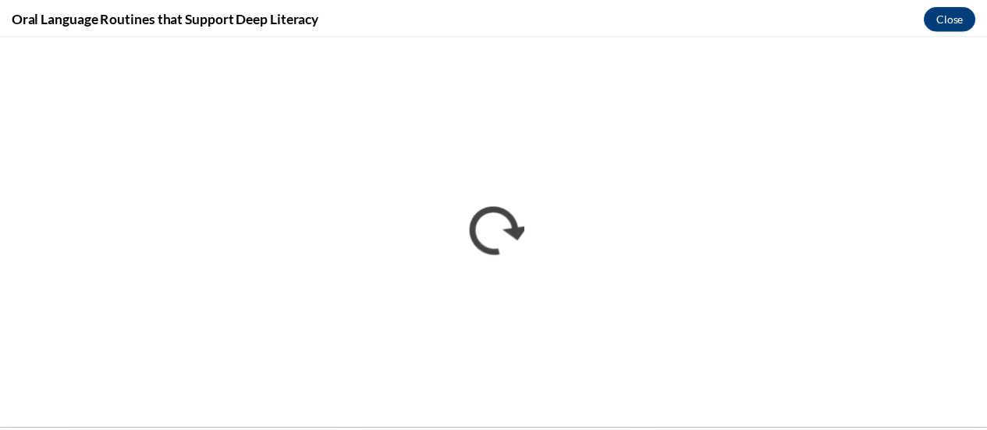
scroll to position [0, 0]
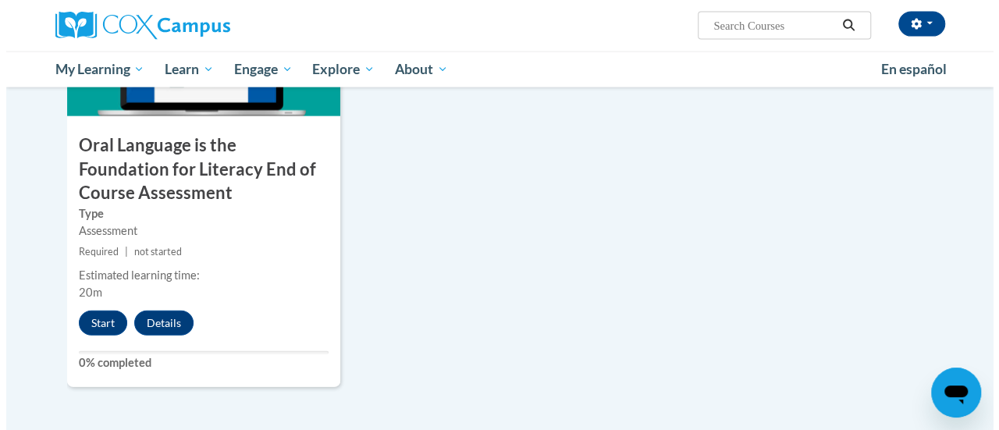
scroll to position [1798, 0]
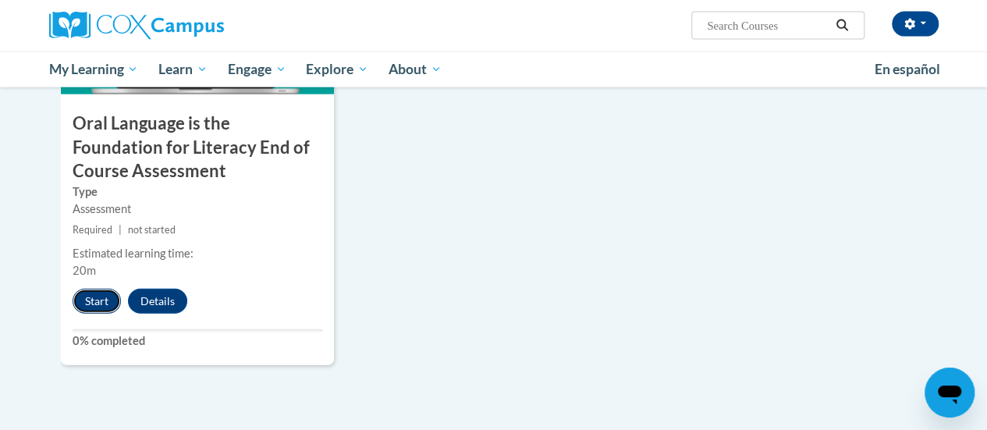
click at [100, 302] on button "Start" at bounding box center [97, 301] width 48 height 25
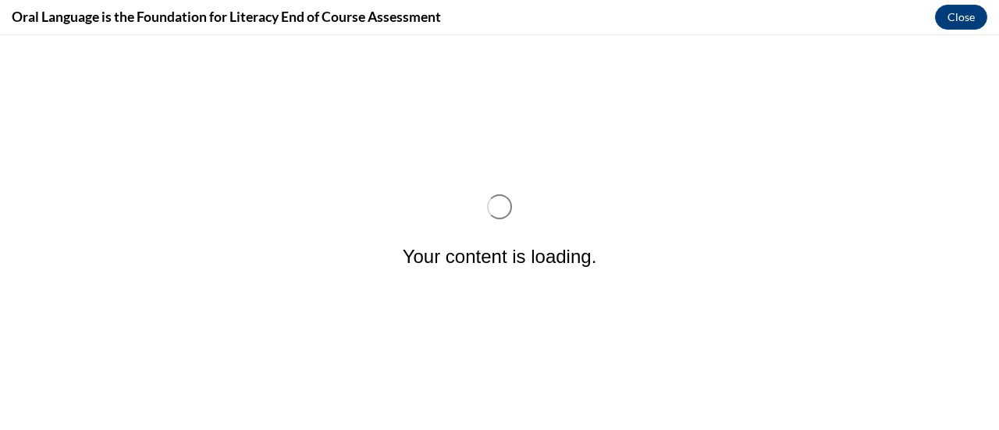
scroll to position [0, 0]
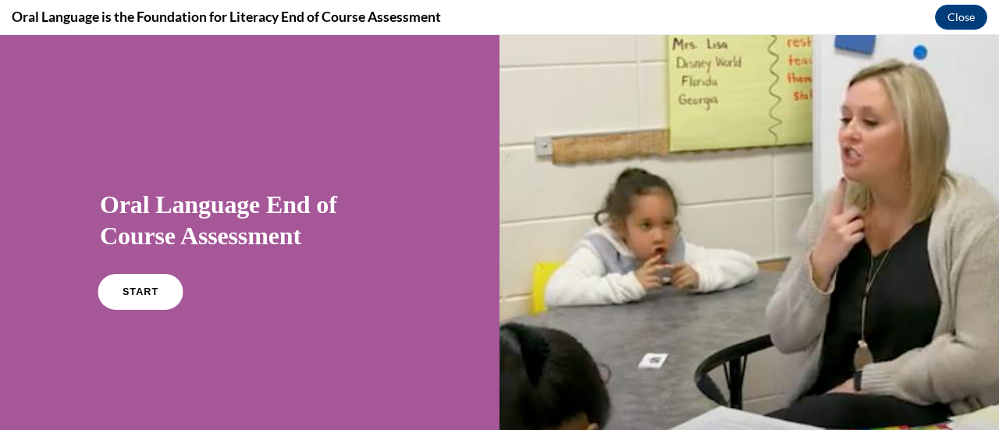
click at [152, 294] on link "START" at bounding box center [140, 292] width 85 height 36
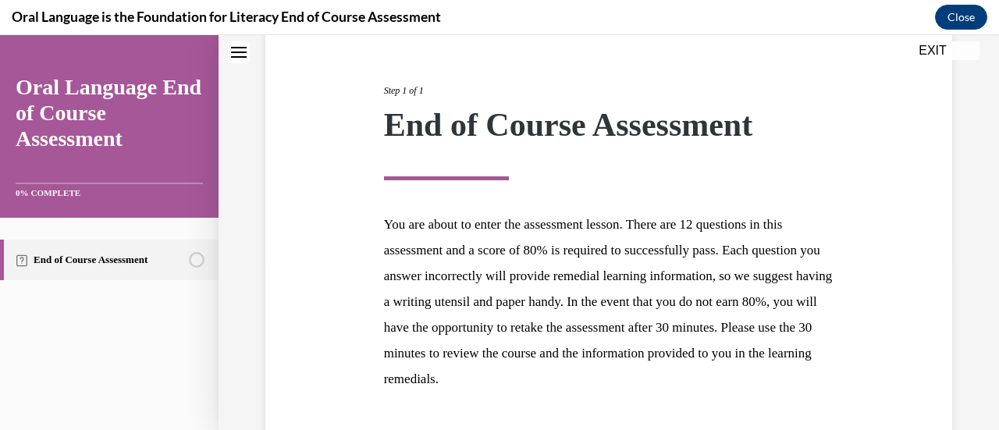
scroll to position [286, 0]
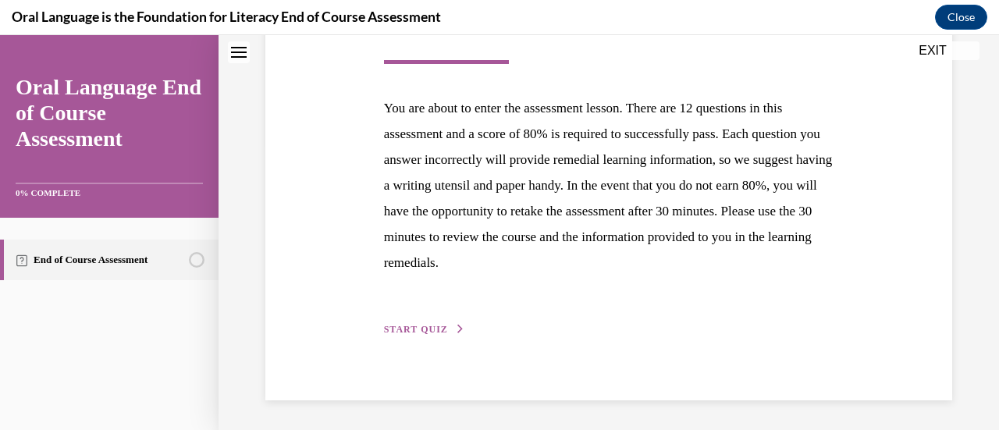
click at [421, 324] on span "START QUIZ" at bounding box center [416, 329] width 64 height 11
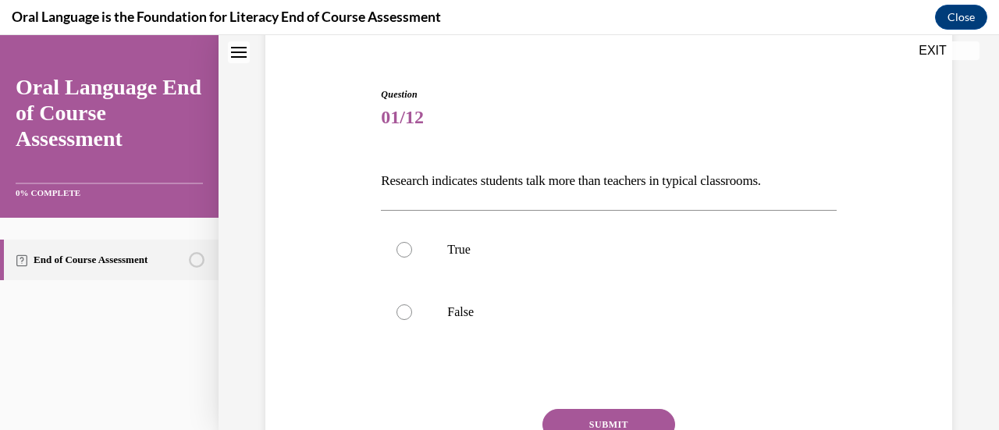
scroll to position [137, 0]
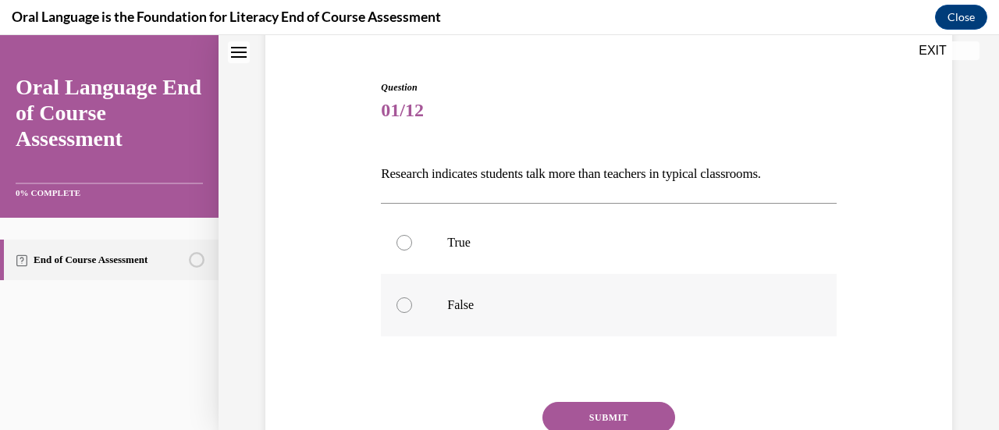
click at [410, 308] on label "False" at bounding box center [608, 305] width 455 height 62
click at [410, 308] on input "False" at bounding box center [404, 305] width 16 height 16
radio input "true"
click at [630, 407] on button "SUBMIT" at bounding box center [608, 417] width 133 height 31
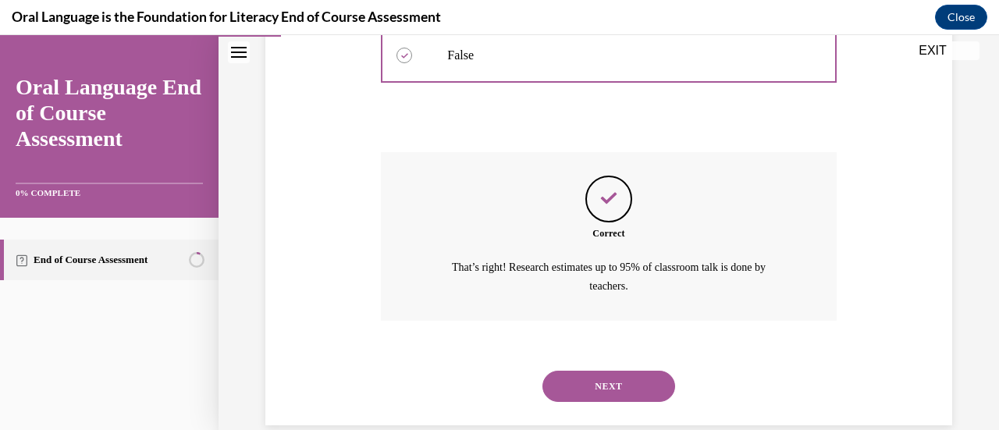
scroll to position [411, 0]
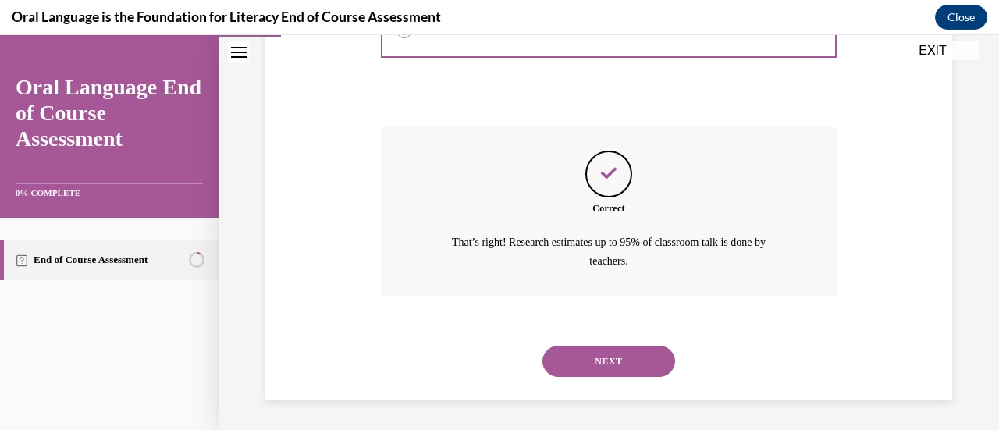
click at [601, 363] on button "NEXT" at bounding box center [608, 361] width 133 height 31
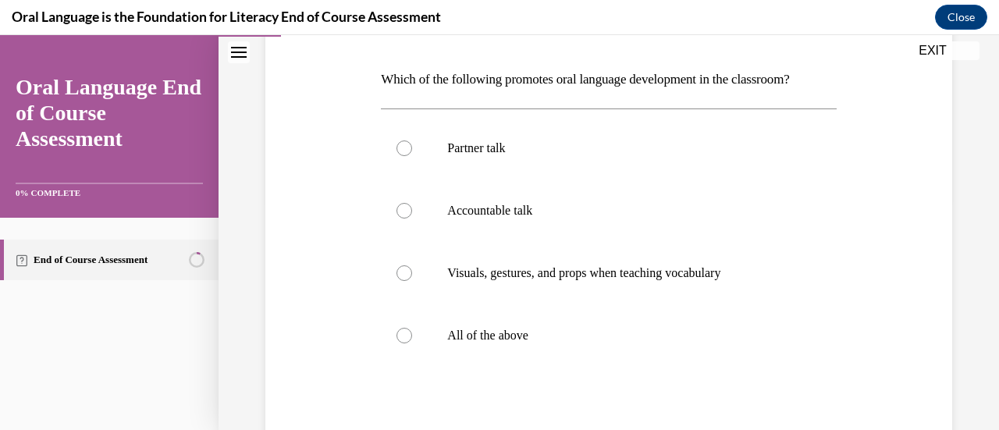
scroll to position [229, 0]
click at [458, 349] on label "All of the above" at bounding box center [608, 337] width 455 height 62
click at [412, 345] on input "All of the above" at bounding box center [404, 337] width 16 height 16
radio input "true"
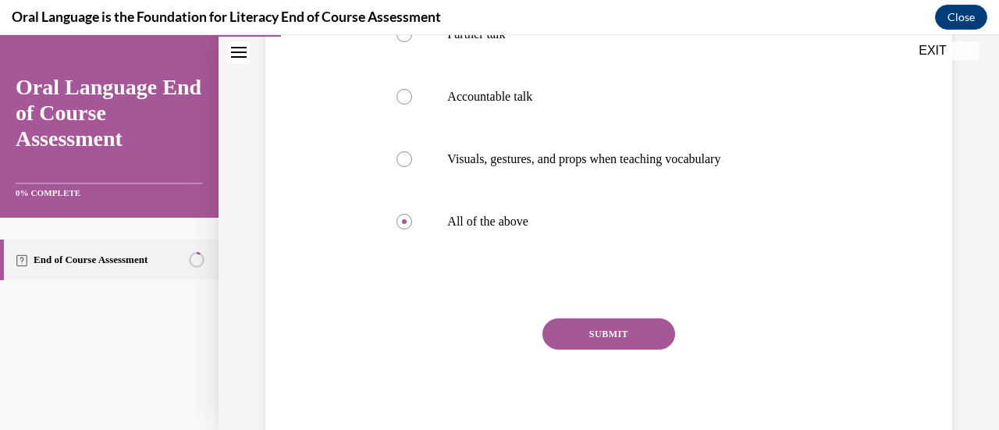
click at [601, 332] on button "SUBMIT" at bounding box center [608, 333] width 133 height 31
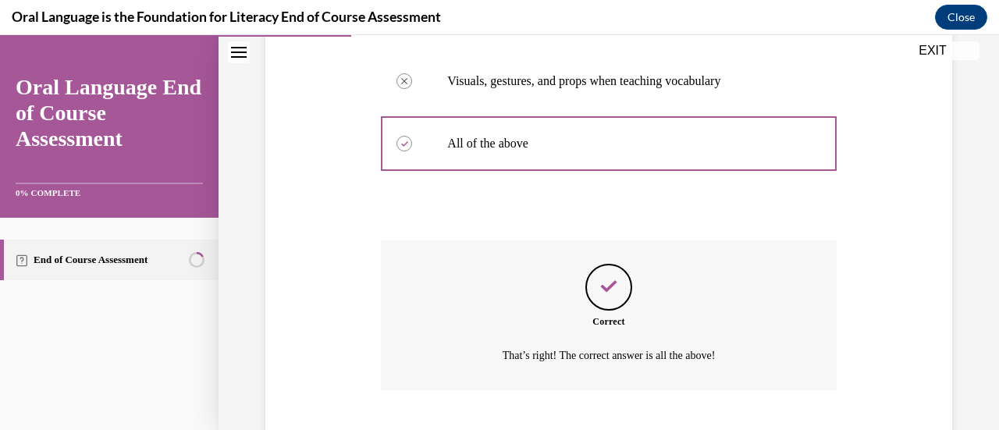
scroll to position [518, 0]
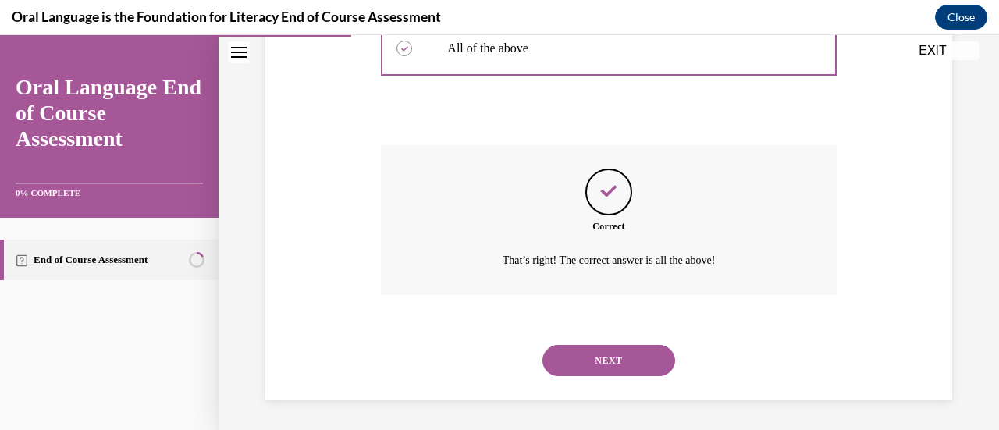
click at [601, 356] on button "NEXT" at bounding box center [608, 360] width 133 height 31
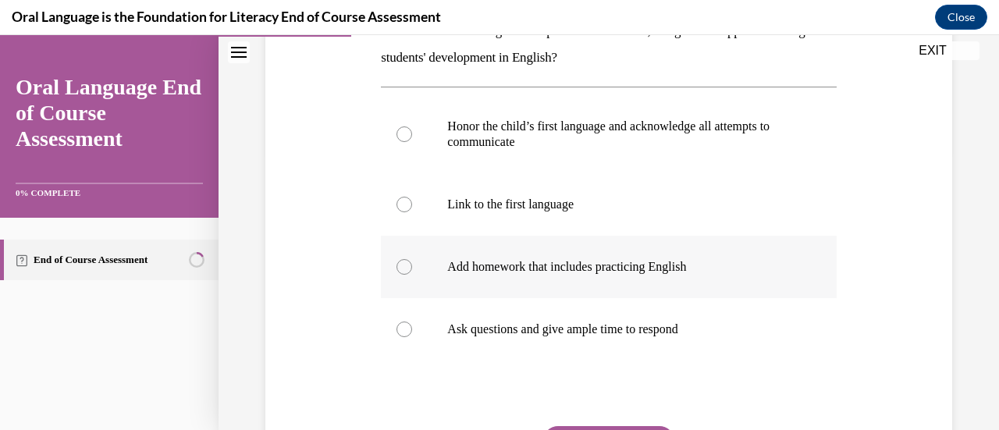
scroll to position [258, 0]
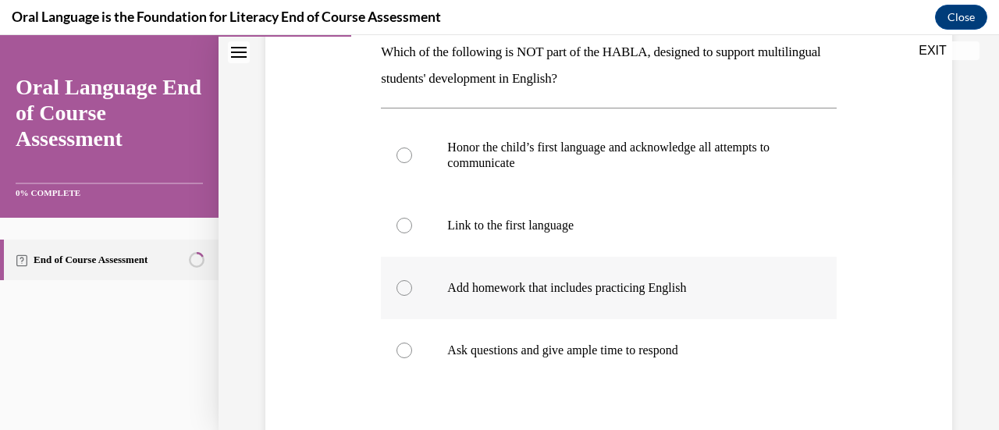
click at [481, 277] on label "Add homework that includes practicing English" at bounding box center [608, 288] width 455 height 62
click at [412, 280] on input "Add homework that includes practicing English" at bounding box center [404, 288] width 16 height 16
radio input "true"
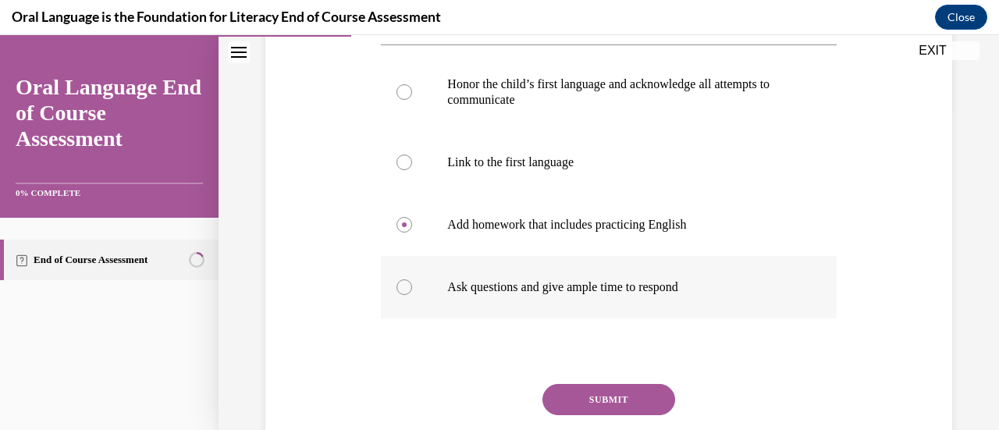
scroll to position [335, 0]
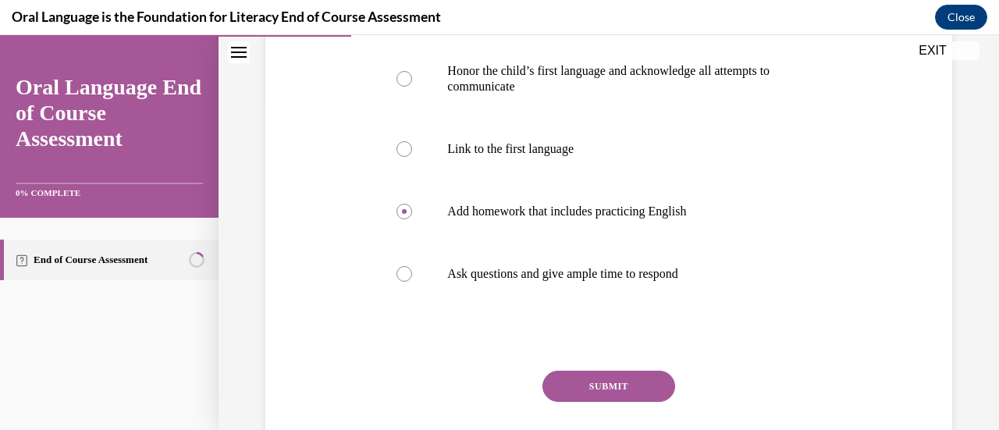
click at [625, 399] on button "SUBMIT" at bounding box center [608, 386] width 133 height 31
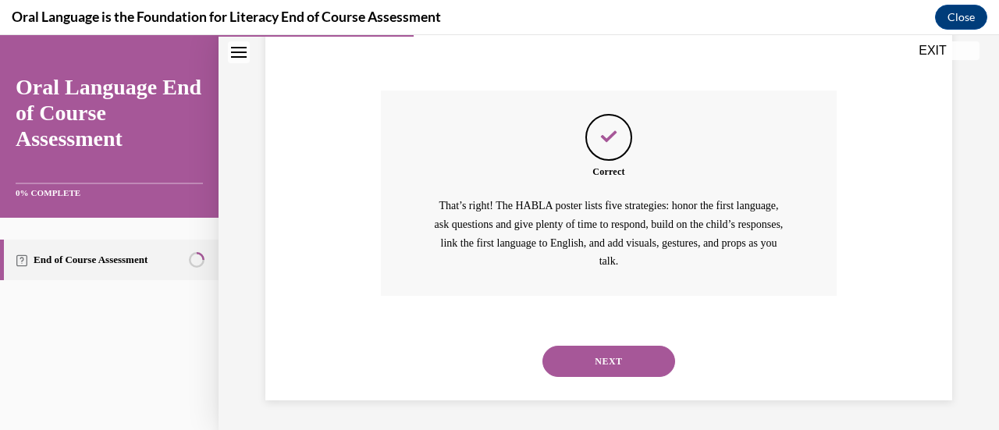
scroll to position [616, 0]
click at [635, 360] on button "NEXT" at bounding box center [608, 360] width 133 height 31
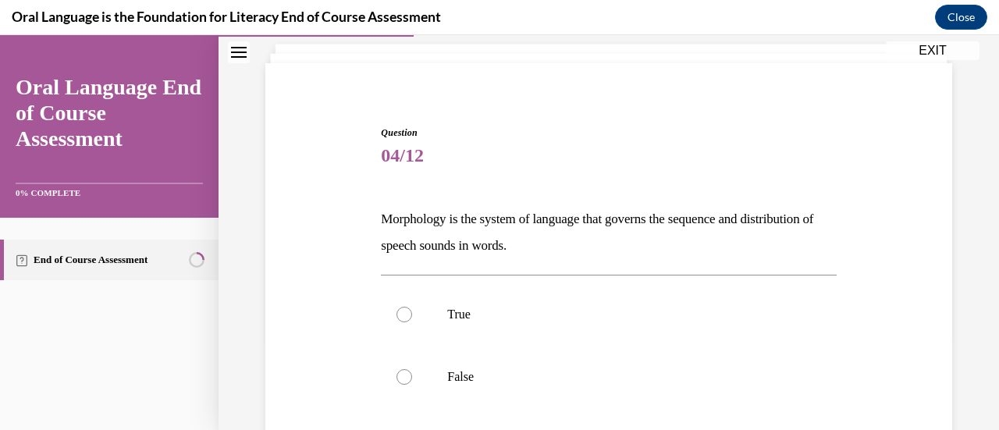
scroll to position [92, 0]
click at [478, 368] on p "False" at bounding box center [622, 376] width 350 height 16
click at [412, 368] on input "False" at bounding box center [404, 376] width 16 height 16
radio input "true"
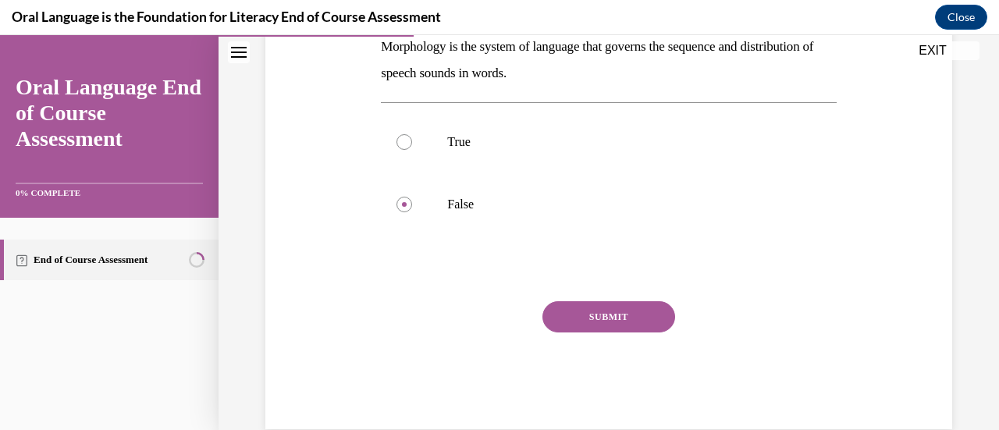
click at [594, 321] on button "SUBMIT" at bounding box center [608, 316] width 133 height 31
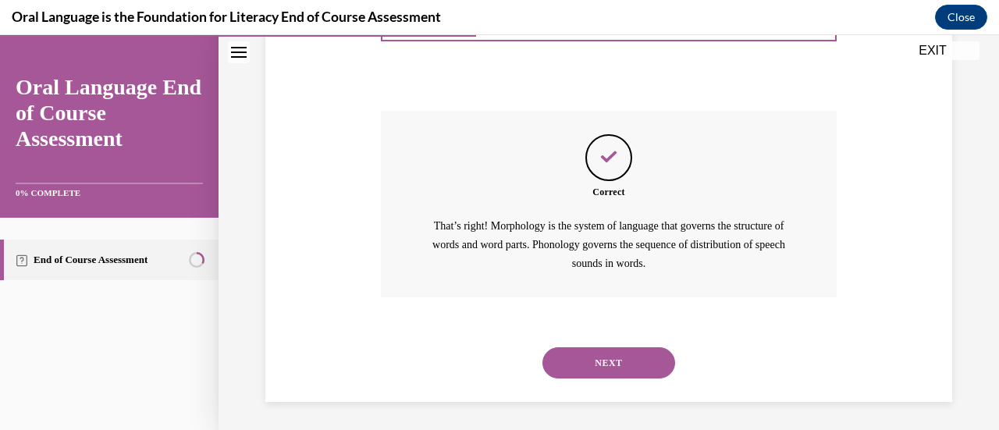
scroll to position [456, 0]
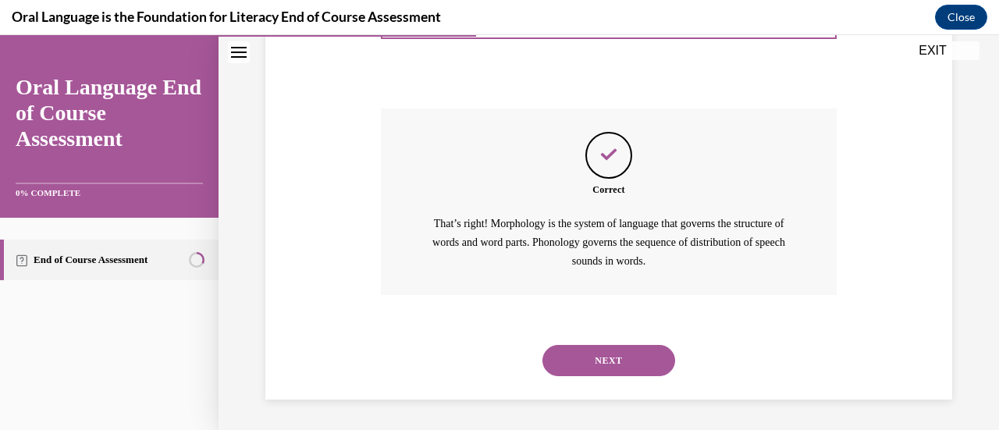
click at [612, 357] on button "NEXT" at bounding box center [608, 360] width 133 height 31
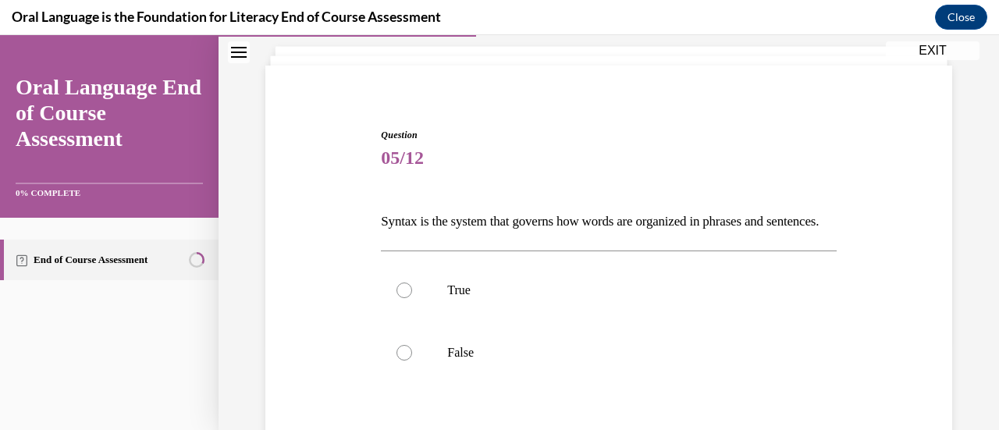
scroll to position [91, 0]
click at [423, 320] on label "True" at bounding box center [608, 288] width 455 height 62
click at [412, 297] on input "True" at bounding box center [404, 289] width 16 height 16
radio input "true"
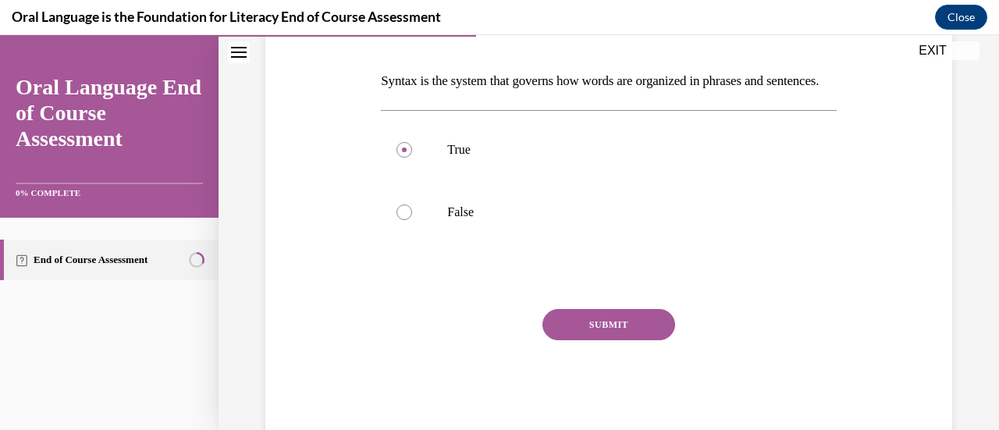
click at [598, 340] on button "SUBMIT" at bounding box center [608, 324] width 133 height 31
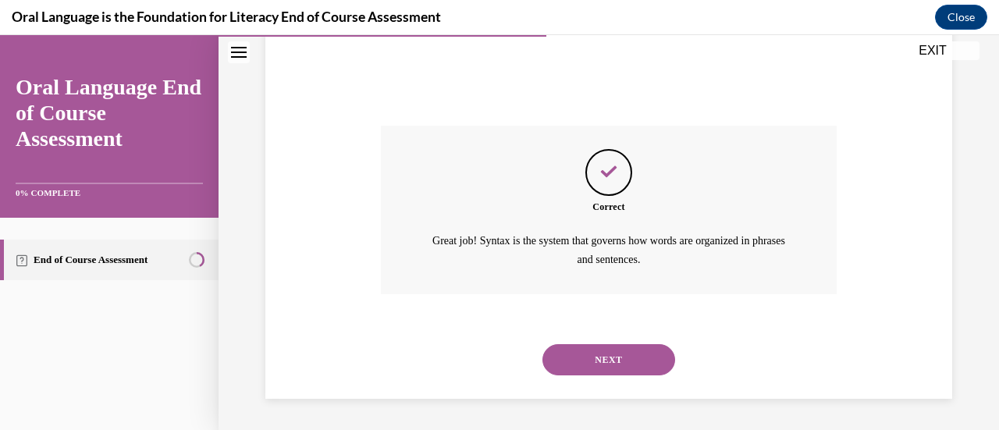
scroll to position [438, 0]
click at [626, 360] on button "NEXT" at bounding box center [608, 359] width 133 height 31
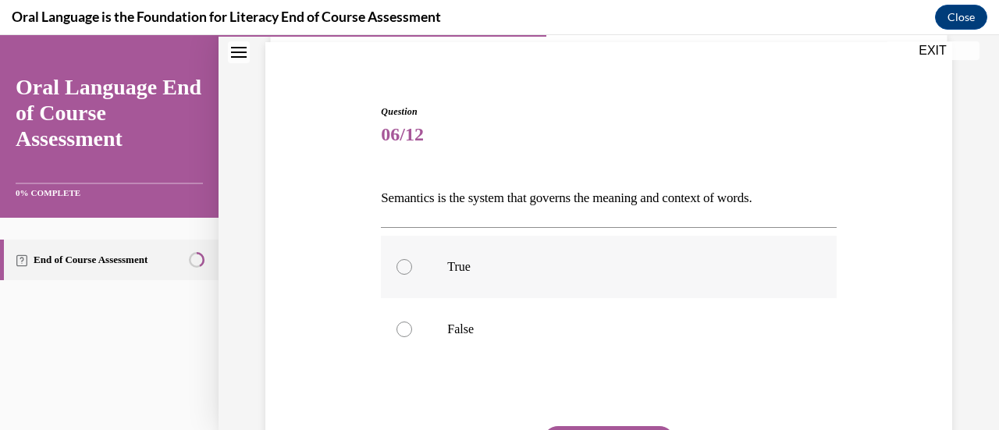
scroll to position [113, 0]
click at [492, 262] on p "True" at bounding box center [622, 266] width 350 height 16
click at [412, 262] on input "True" at bounding box center [404, 266] width 16 height 16
radio input "true"
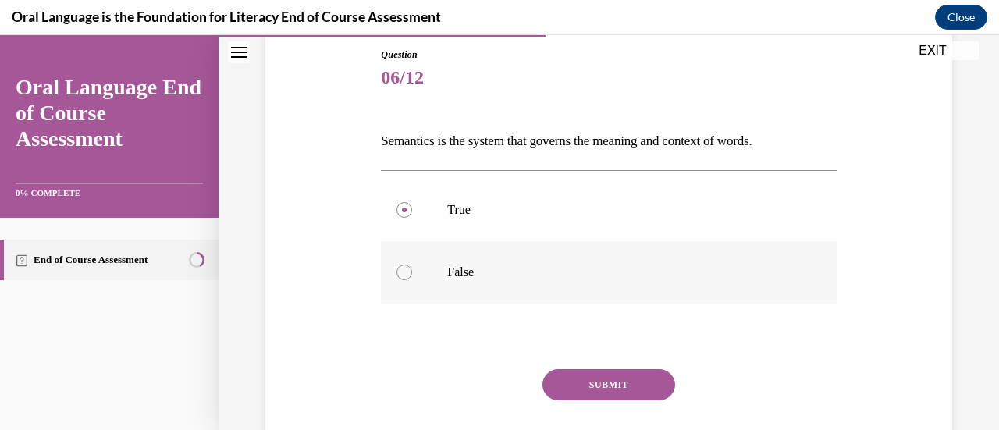
scroll to position [179, 0]
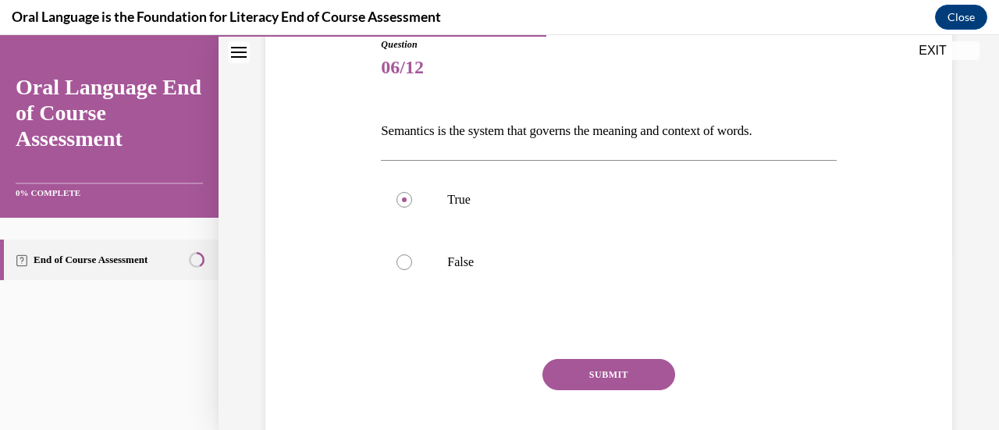
click at [593, 375] on button "SUBMIT" at bounding box center [608, 374] width 133 height 31
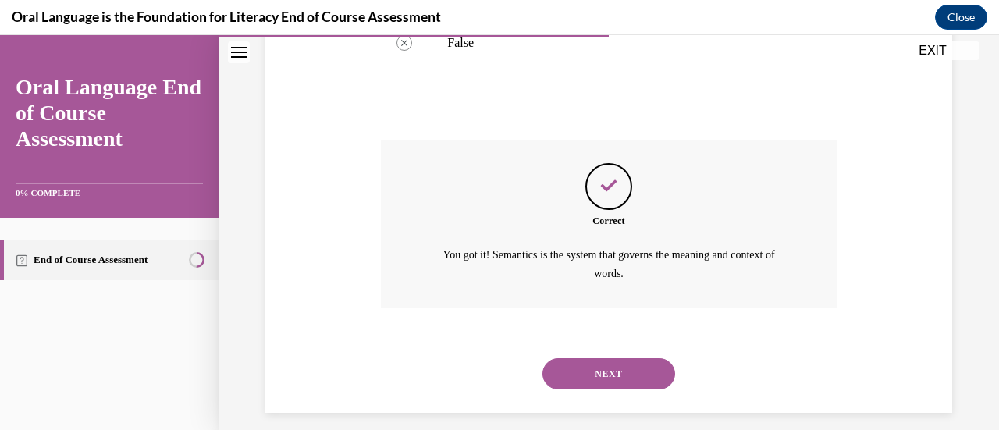
scroll to position [411, 0]
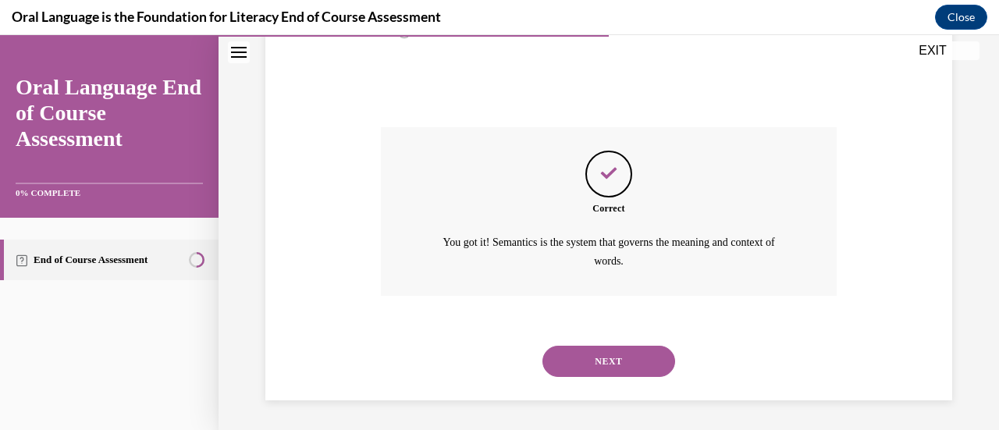
click at [602, 355] on button "NEXT" at bounding box center [608, 361] width 133 height 31
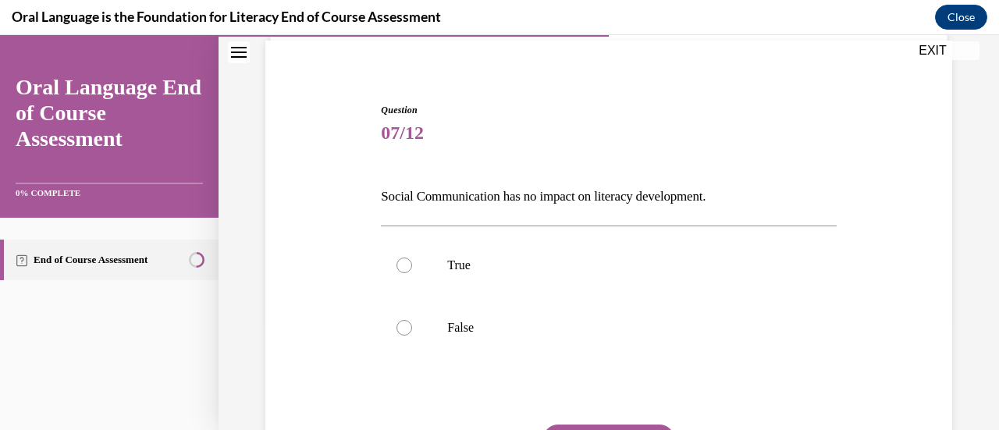
scroll to position [115, 0]
click at [498, 330] on p "False" at bounding box center [622, 327] width 350 height 16
click at [412, 330] on input "False" at bounding box center [404, 327] width 16 height 16
radio input "true"
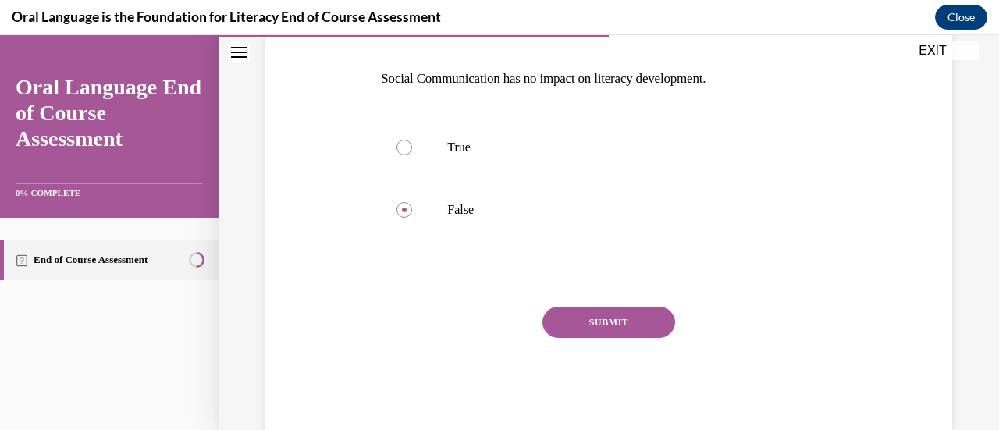
click at [571, 325] on button "SUBMIT" at bounding box center [608, 322] width 133 height 31
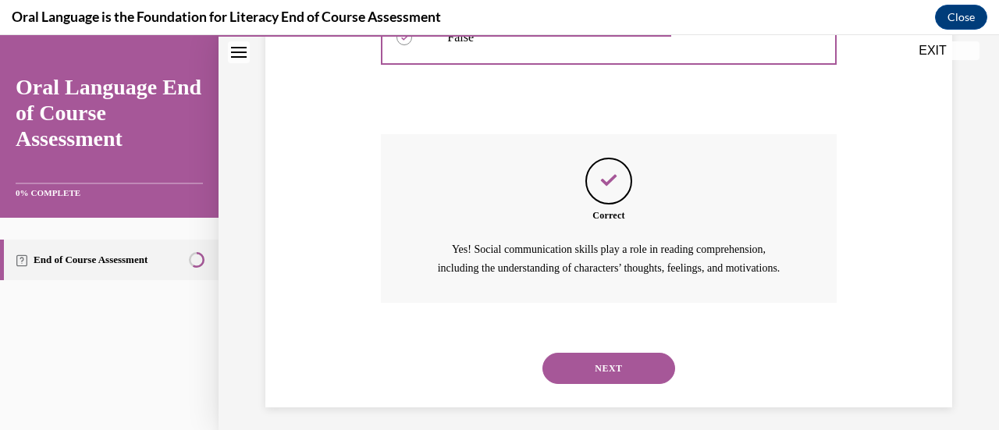
scroll to position [430, 0]
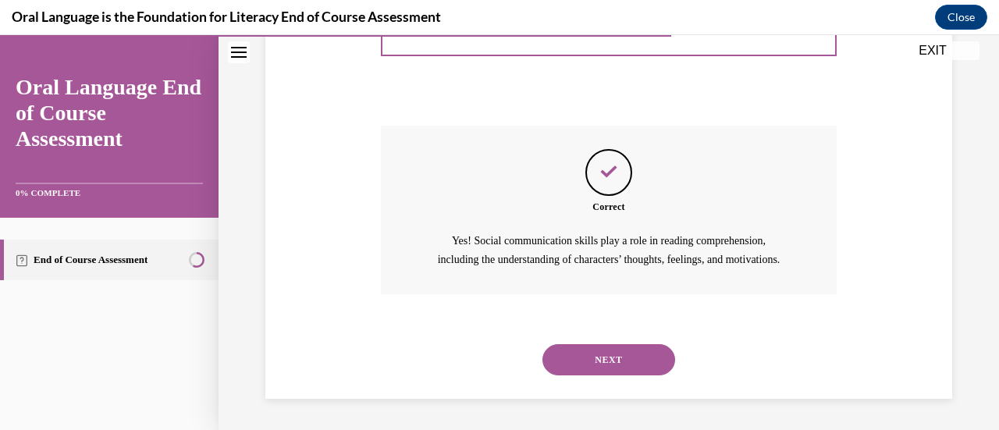
click at [604, 371] on button "NEXT" at bounding box center [608, 359] width 133 height 31
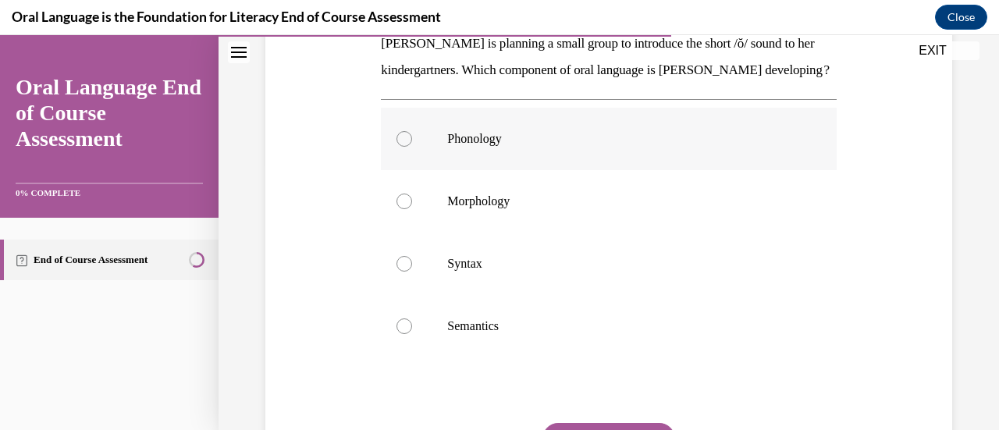
scroll to position [269, 0]
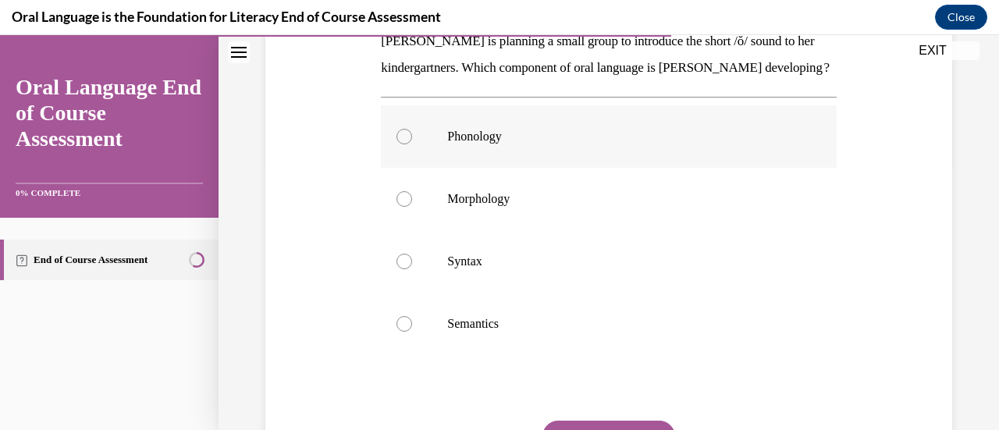
click at [552, 144] on p "Phonology" at bounding box center [622, 137] width 350 height 16
click at [412, 144] on input "Phonology" at bounding box center [404, 137] width 16 height 16
radio input "true"
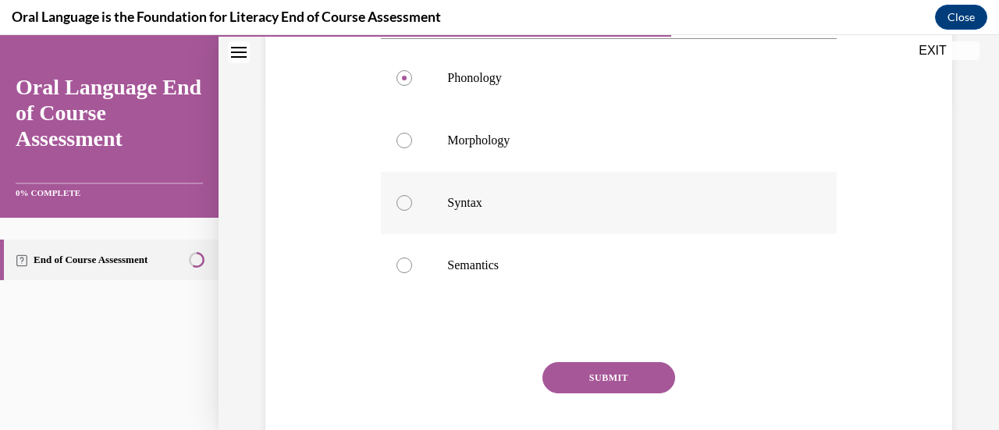
scroll to position [328, 0]
click at [609, 392] on button "SUBMIT" at bounding box center [608, 376] width 133 height 31
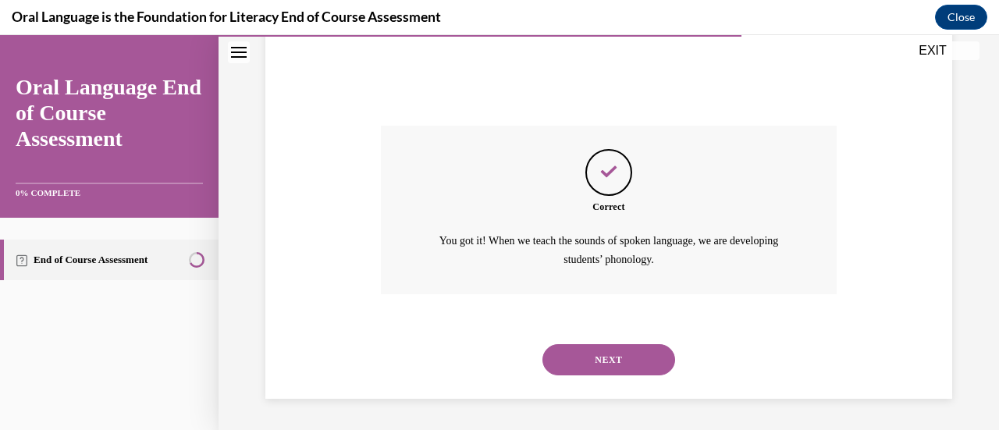
scroll to position [589, 0]
click at [623, 363] on button "NEXT" at bounding box center [608, 359] width 133 height 31
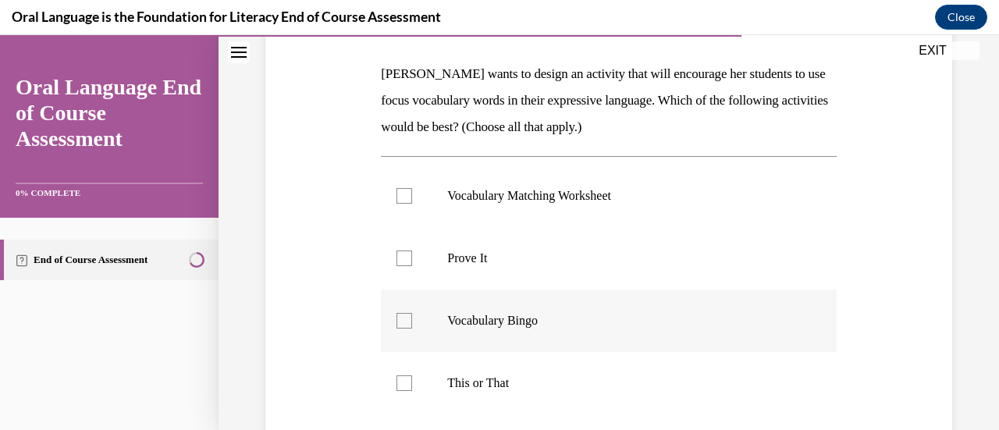
scroll to position [230, 0]
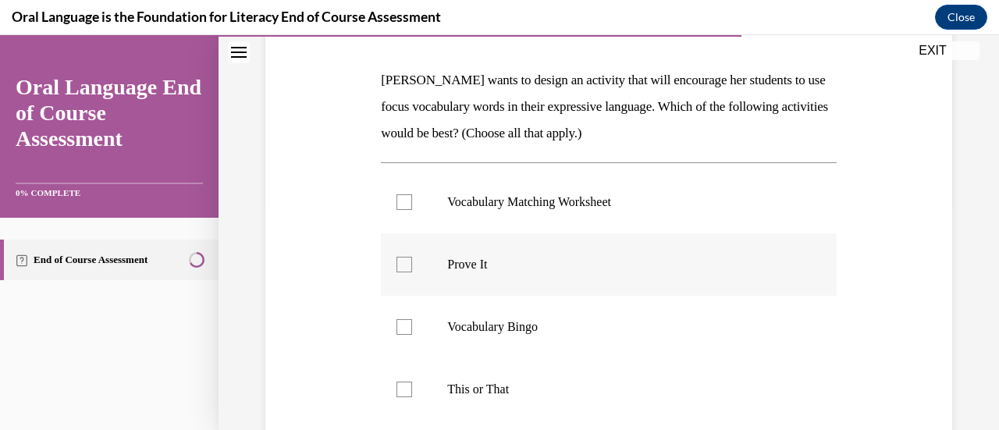
click at [554, 249] on label "Prove It" at bounding box center [608, 264] width 455 height 62
click at [412, 257] on input "Prove It" at bounding box center [404, 265] width 16 height 16
checkbox input "true"
click at [473, 390] on p "This or That" at bounding box center [622, 390] width 350 height 16
click at [412, 390] on input "This or That" at bounding box center [404, 390] width 16 height 16
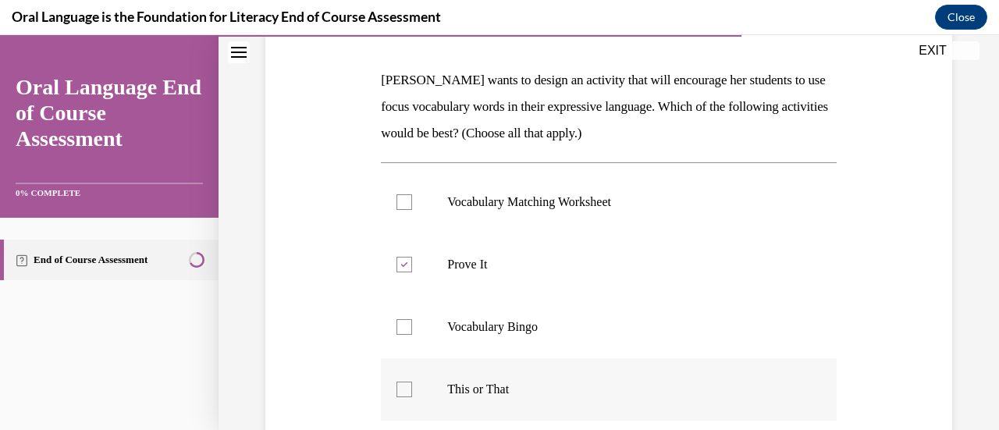
checkbox input "true"
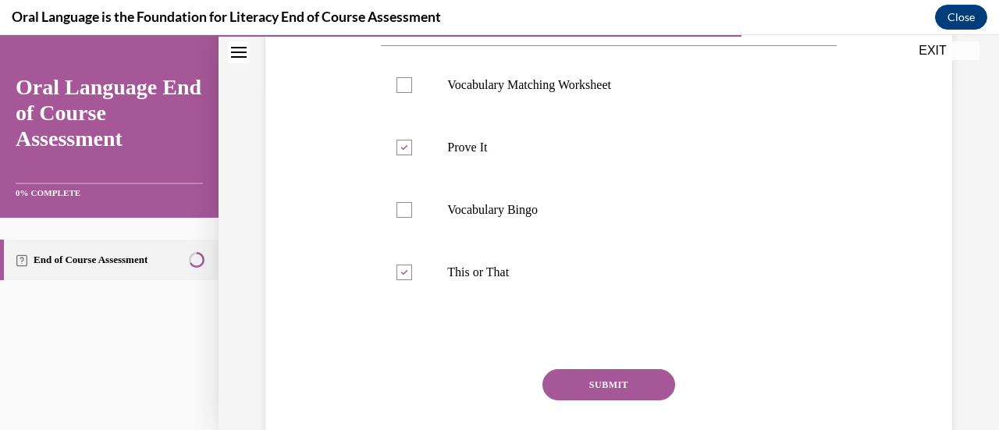
click at [581, 385] on button "SUBMIT" at bounding box center [608, 384] width 133 height 31
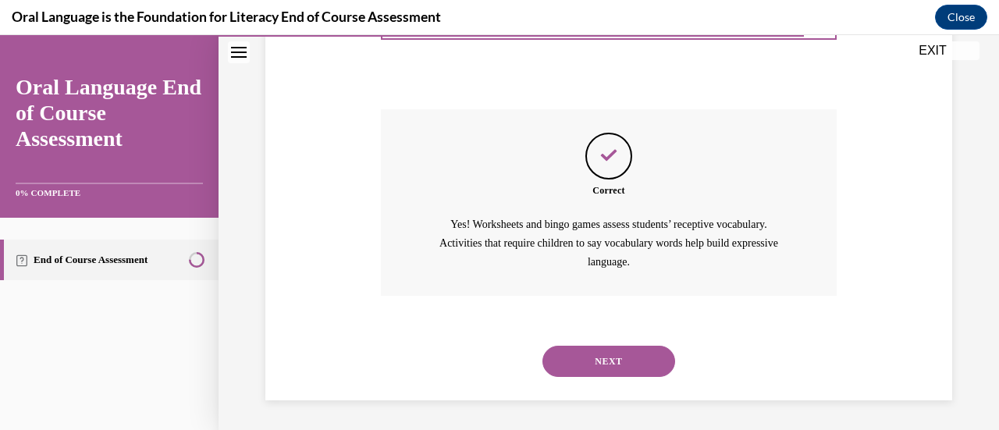
scroll to position [608, 0]
click at [603, 355] on button "NEXT" at bounding box center [608, 360] width 133 height 31
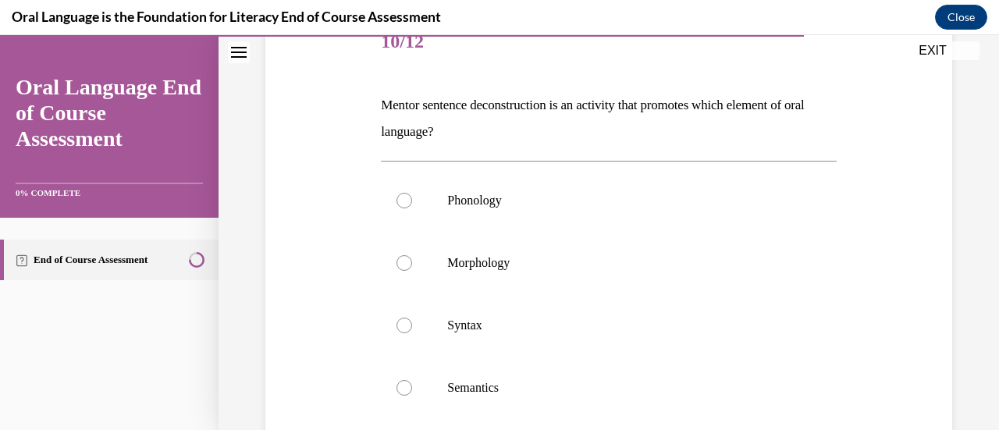
scroll to position [208, 0]
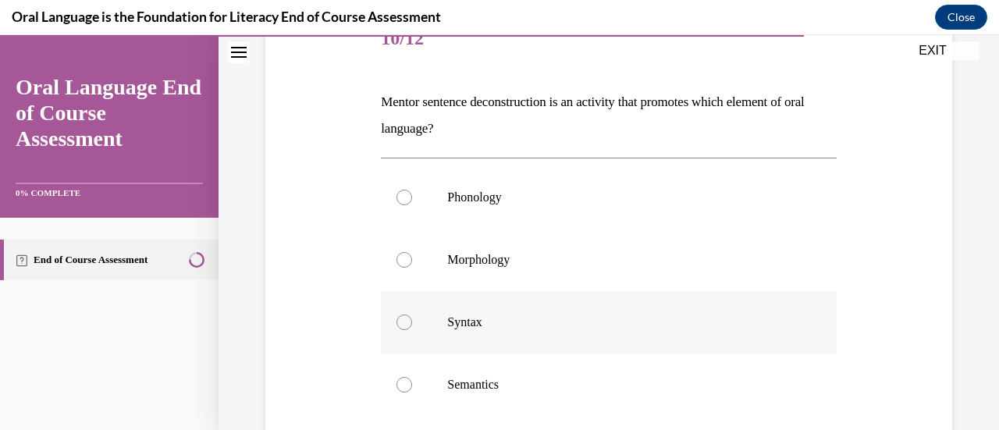
click at [528, 332] on label "Syntax" at bounding box center [608, 322] width 455 height 62
click at [412, 330] on input "Syntax" at bounding box center [404, 322] width 16 height 16
radio input "true"
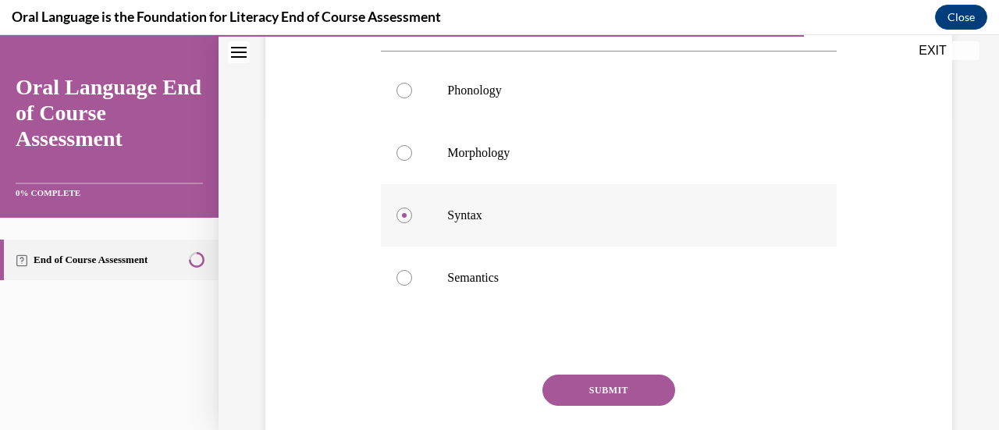
scroll to position [316, 0]
click at [589, 388] on button "SUBMIT" at bounding box center [608, 389] width 133 height 31
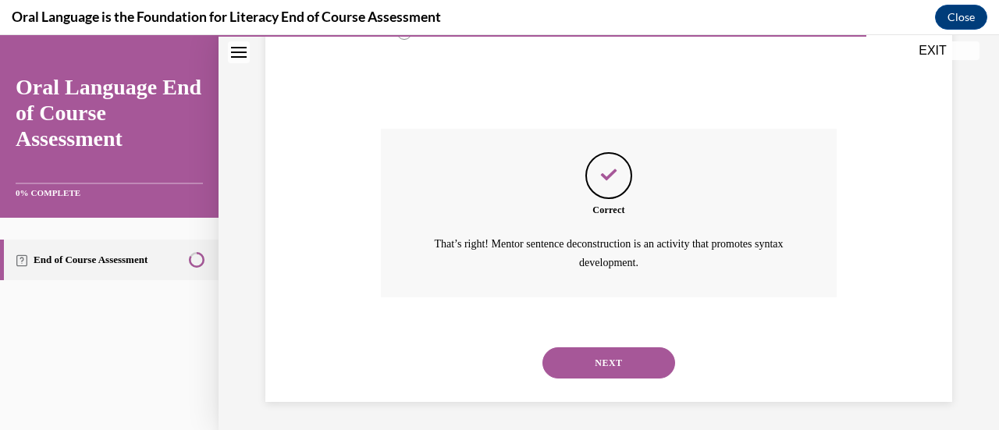
scroll to position [563, 0]
click at [607, 353] on button "NEXT" at bounding box center [608, 361] width 133 height 31
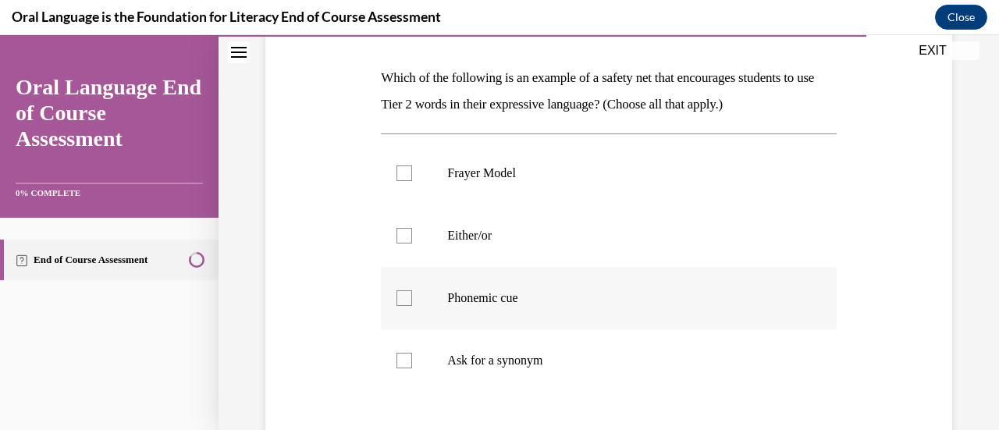
scroll to position [233, 0]
click at [502, 235] on p "Either/or" at bounding box center [622, 235] width 350 height 16
click at [412, 235] on input "Either/or" at bounding box center [404, 235] width 16 height 16
checkbox input "true"
click at [437, 308] on label "Phonemic cue" at bounding box center [608, 297] width 455 height 62
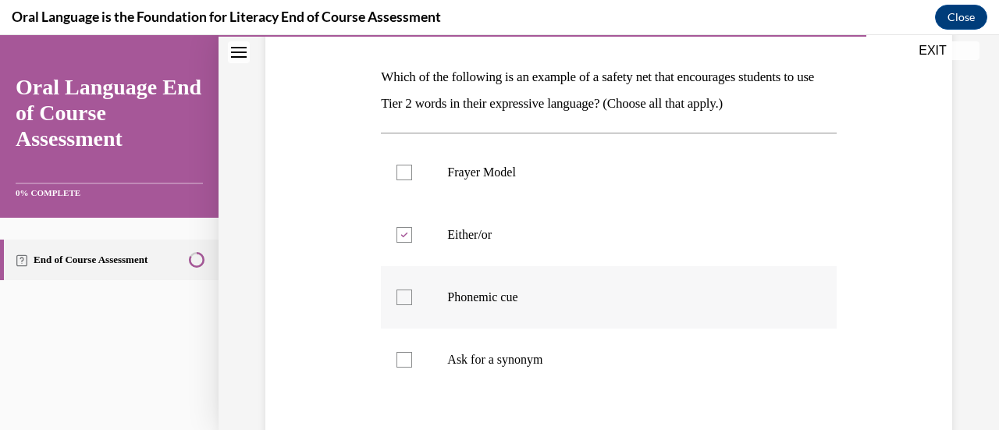
click at [412, 305] on input "Phonemic cue" at bounding box center [404, 297] width 16 height 16
checkbox input "true"
click at [529, 357] on p "Ask for a synonym" at bounding box center [622, 360] width 350 height 16
click at [412, 357] on input "Ask for a synonym" at bounding box center [404, 360] width 16 height 16
checkbox input "true"
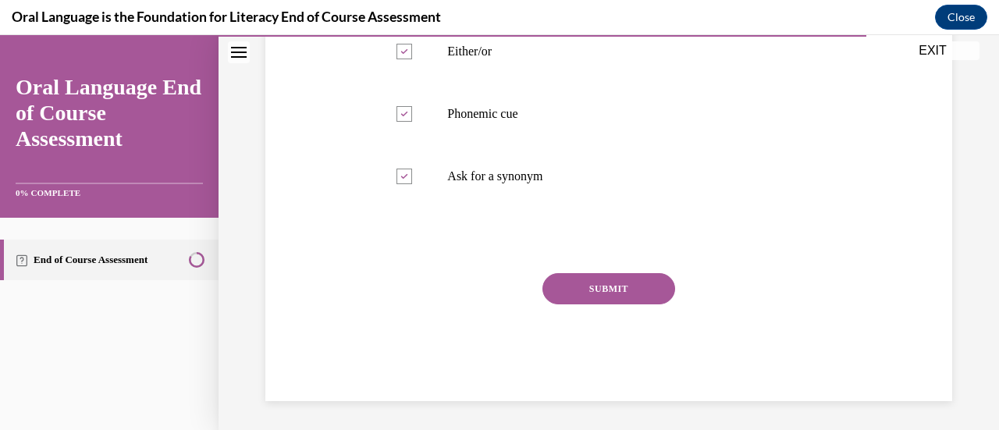
click at [621, 294] on button "SUBMIT" at bounding box center [608, 288] width 133 height 31
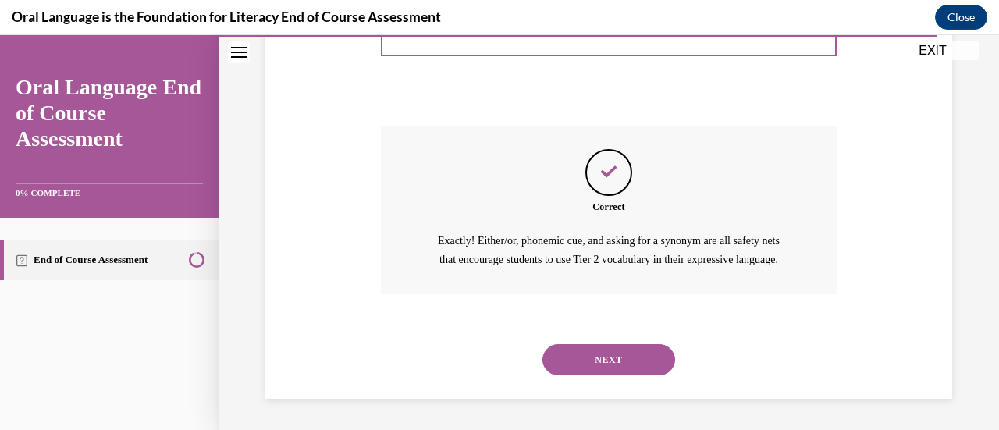
scroll to position [581, 0]
click at [616, 361] on button "NEXT" at bounding box center [608, 359] width 133 height 31
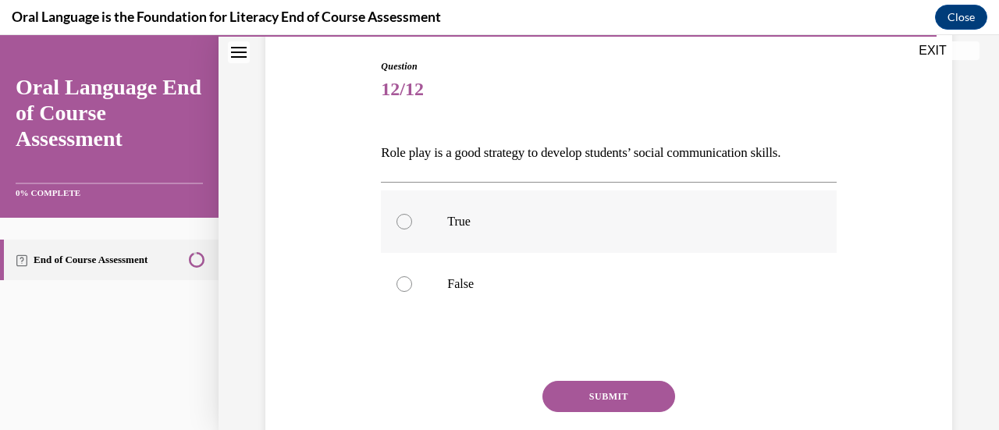
scroll to position [162, 0]
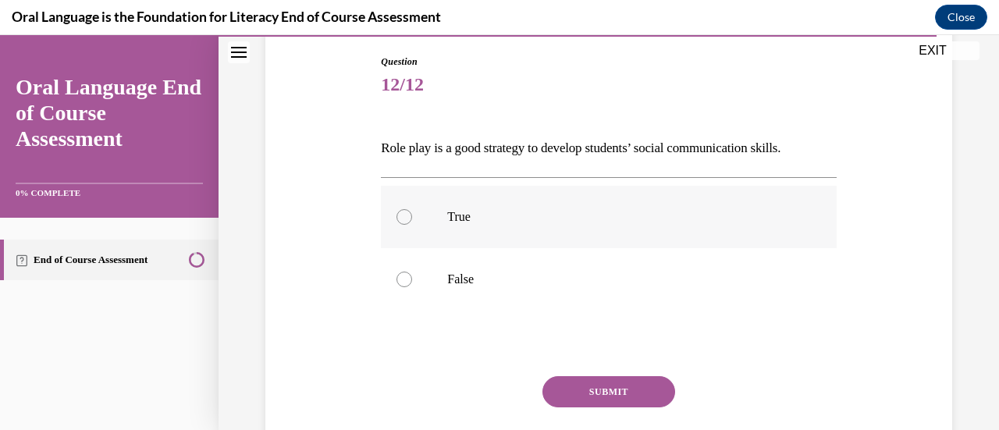
click at [527, 239] on label "True" at bounding box center [608, 217] width 455 height 62
click at [412, 225] on input "True" at bounding box center [404, 217] width 16 height 16
radio input "true"
click at [605, 391] on button "SUBMIT" at bounding box center [608, 391] width 133 height 31
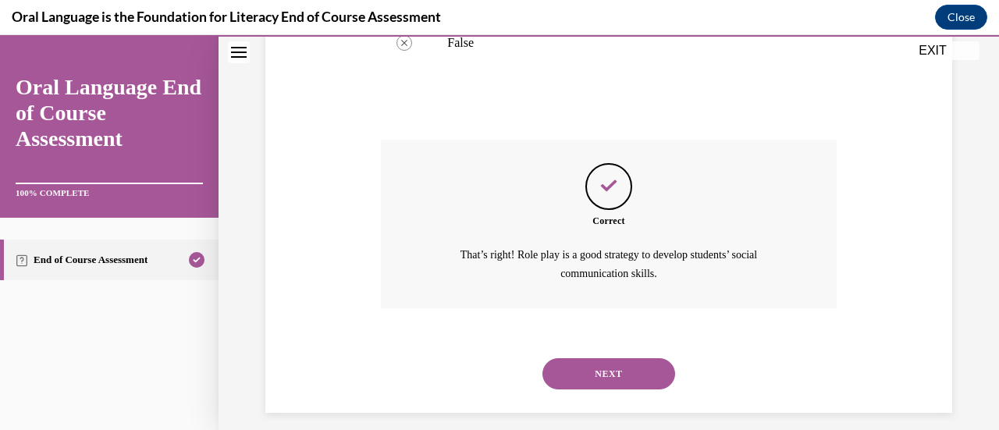
scroll to position [411, 0]
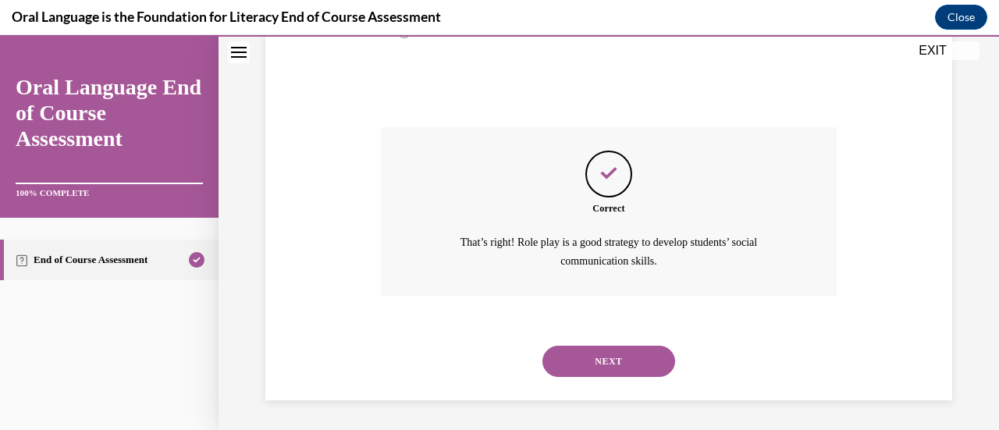
click at [617, 361] on button "NEXT" at bounding box center [608, 361] width 133 height 31
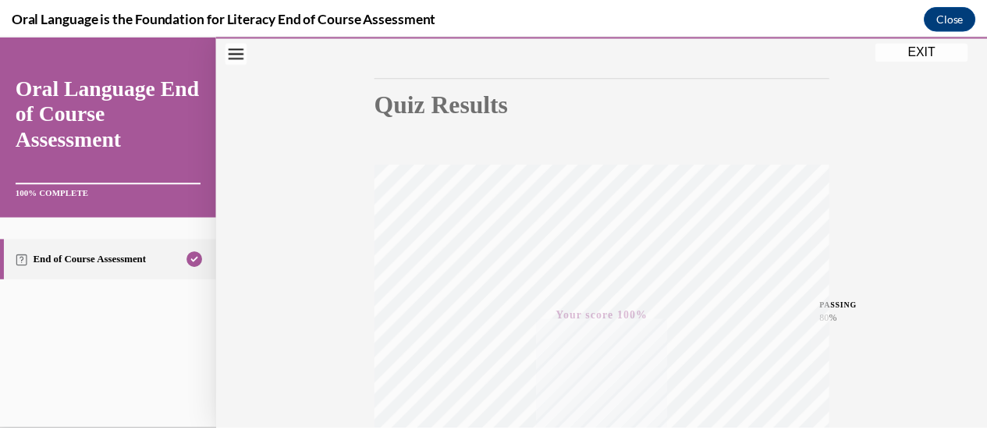
scroll to position [140, 0]
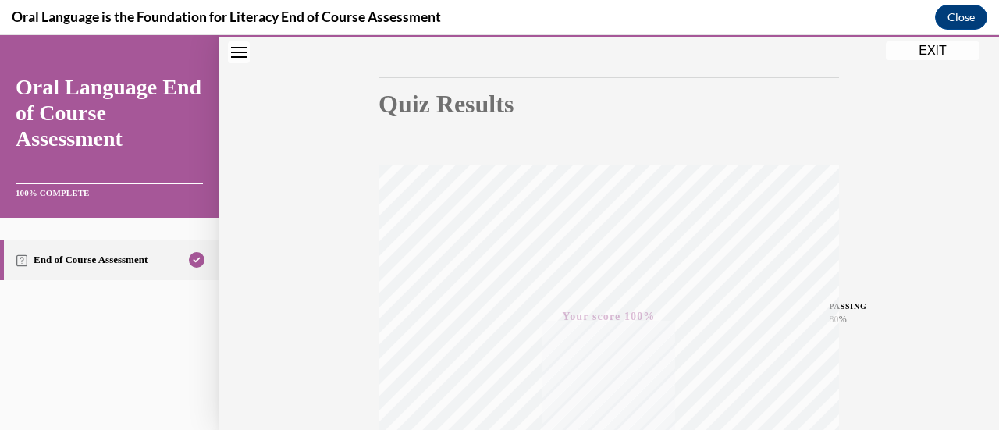
click at [922, 46] on button "EXIT" at bounding box center [933, 50] width 94 height 19
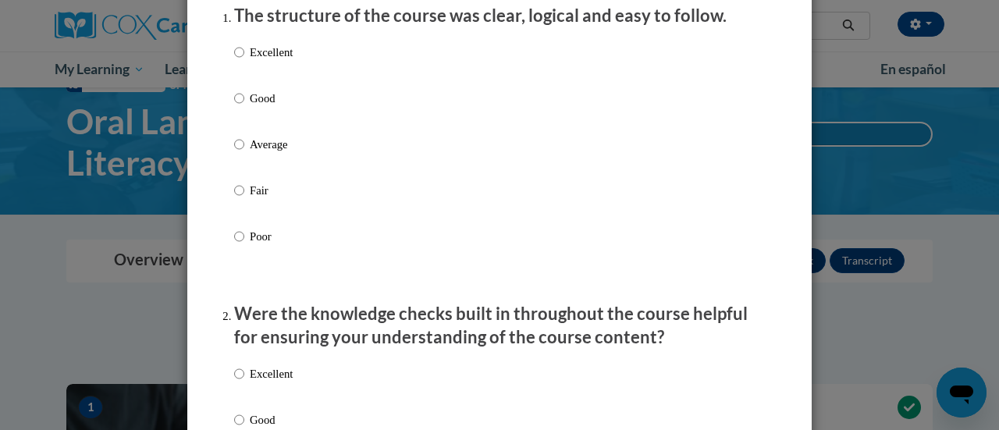
scroll to position [215, 0]
click at [234, 106] on input "Good" at bounding box center [239, 97] width 10 height 17
radio input "true"
click at [243, 66] on label "Excellent" at bounding box center [263, 64] width 59 height 42
click at [243, 60] on input "Excellent" at bounding box center [239, 51] width 10 height 17
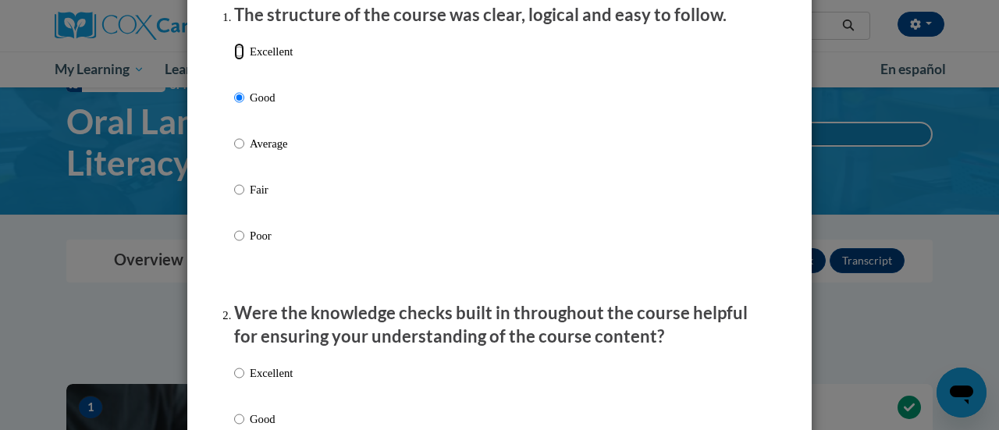
radio input "true"
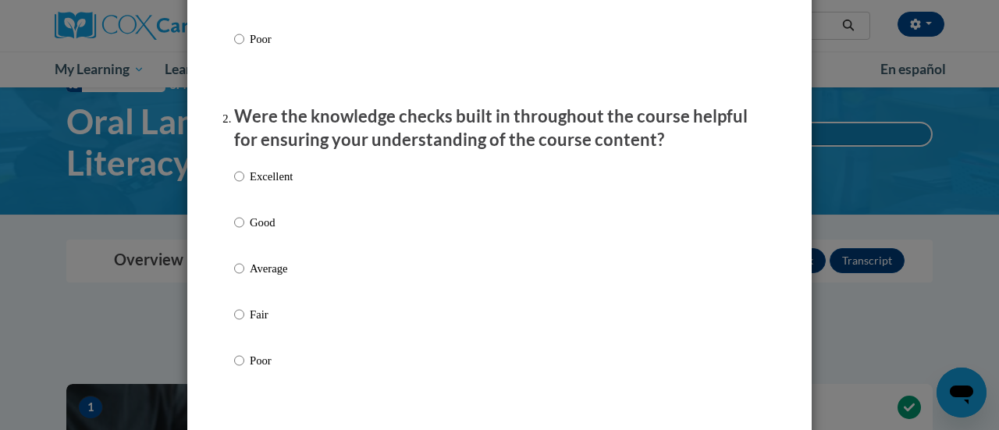
scroll to position [412, 0]
click at [253, 205] on label "Excellent" at bounding box center [263, 188] width 59 height 42
click at [244, 184] on input "Excellent" at bounding box center [239, 175] width 10 height 17
radio input "true"
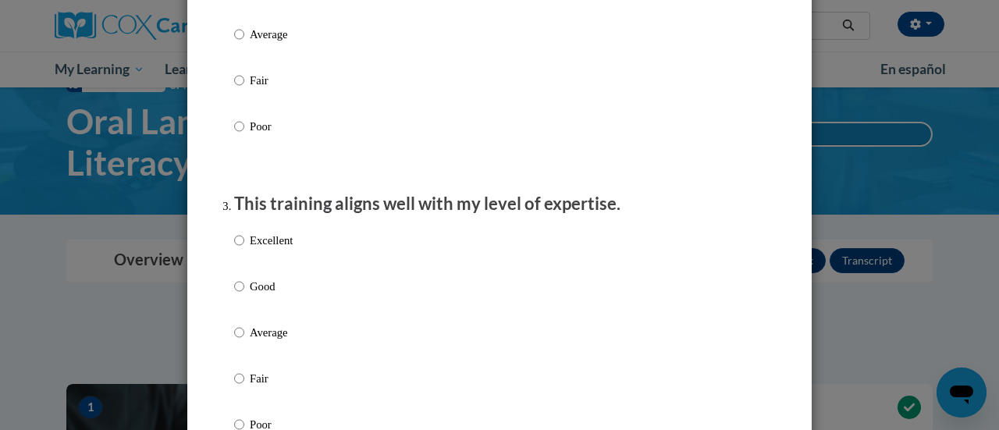
scroll to position [649, 0]
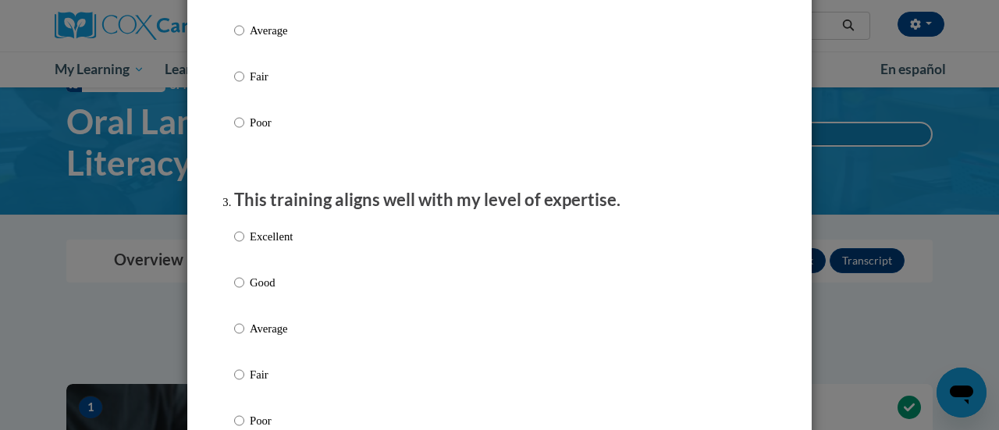
click at [240, 248] on label "Excellent" at bounding box center [263, 249] width 59 height 42
click at [240, 245] on input "Excellent" at bounding box center [239, 236] width 10 height 17
radio input "true"
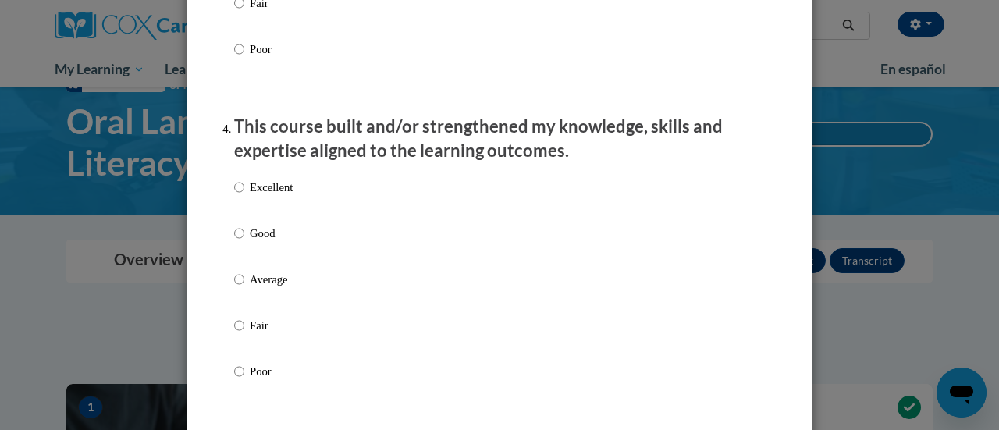
scroll to position [1030, 0]
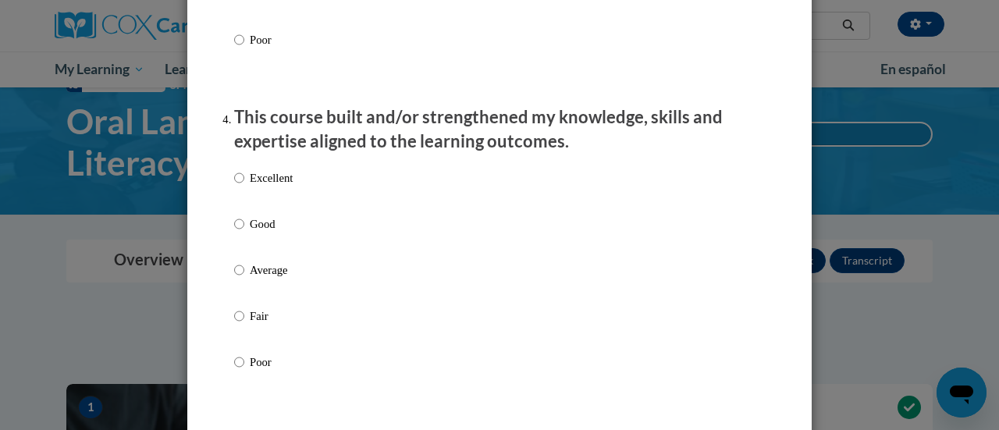
click at [250, 233] on p "Good" at bounding box center [271, 223] width 43 height 17
click at [244, 233] on input "Good" at bounding box center [239, 223] width 10 height 17
radio input "true"
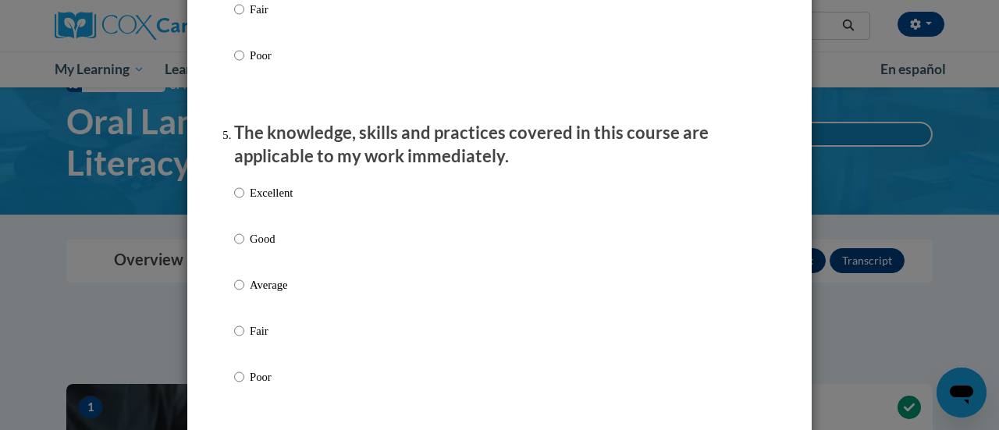
click at [238, 262] on label "Good" at bounding box center [263, 251] width 59 height 42
click at [238, 247] on input "Good" at bounding box center [239, 238] width 10 height 17
radio input "true"
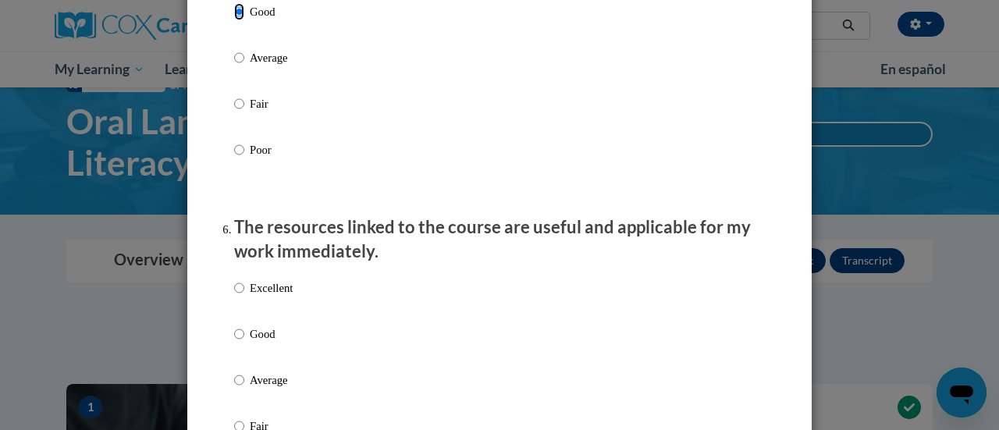
scroll to position [1691, 0]
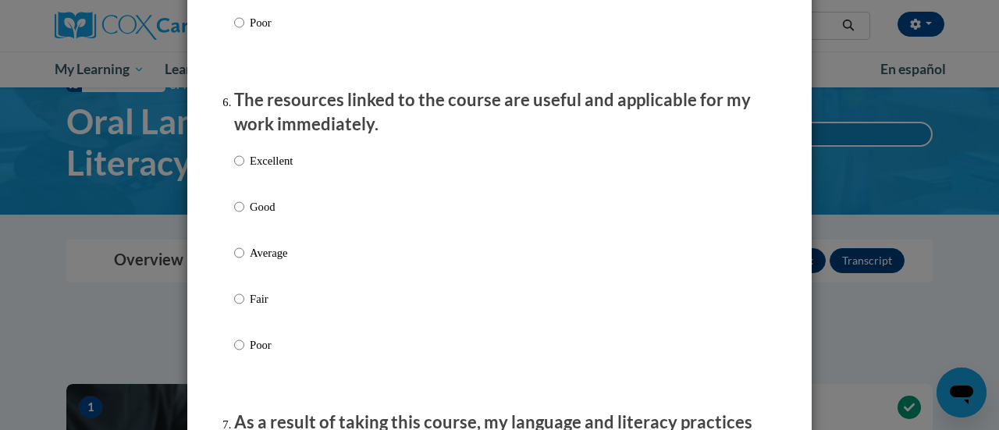
click at [267, 233] on label "Good" at bounding box center [263, 219] width 59 height 42
click at [244, 215] on input "Good" at bounding box center [239, 206] width 10 height 17
radio input "true"
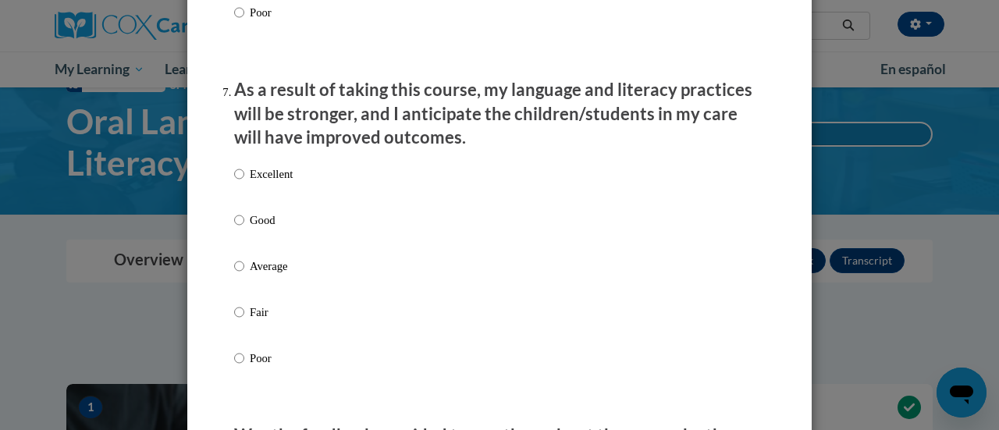
scroll to position [2031, 0]
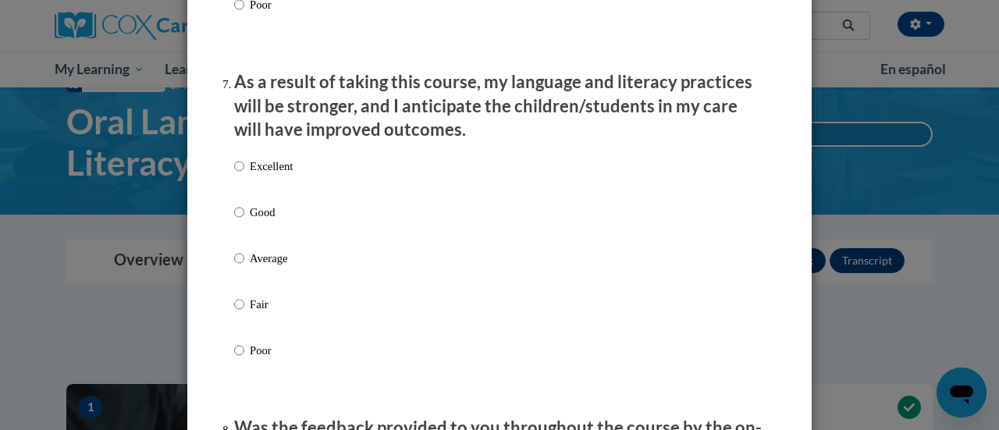
click at [261, 221] on p "Good" at bounding box center [271, 212] width 43 height 17
click at [244, 221] on input "Good" at bounding box center [239, 212] width 10 height 17
radio input "true"
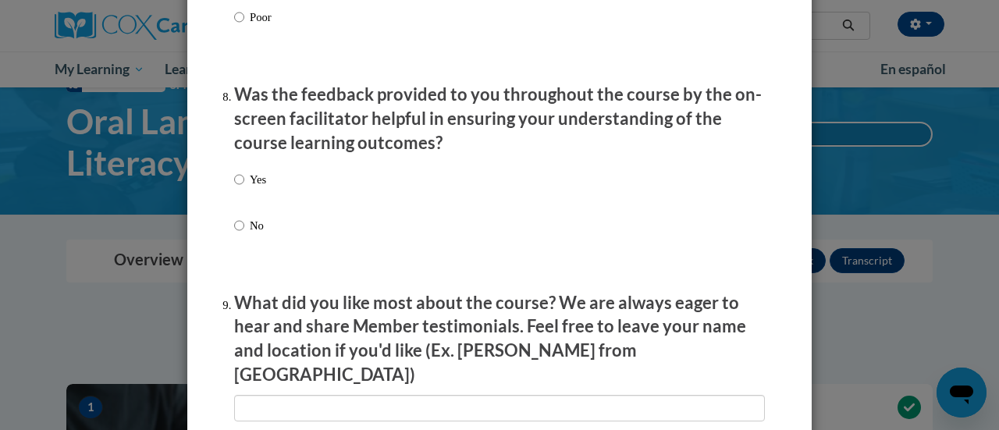
scroll to position [2367, 0]
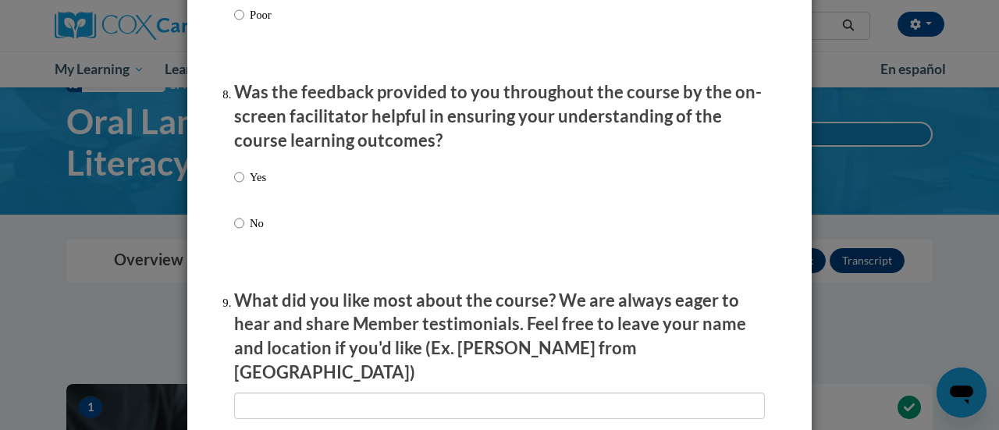
click at [250, 186] on p "Yes" at bounding box center [258, 177] width 16 height 17
click at [244, 186] on input "Yes" at bounding box center [239, 177] width 10 height 17
radio input "true"
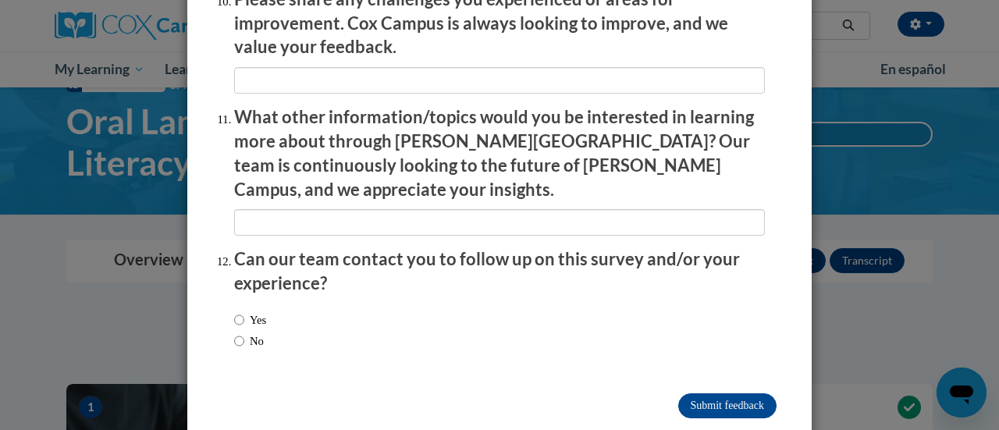
scroll to position [2774, 0]
